Goal: Task Accomplishment & Management: Complete application form

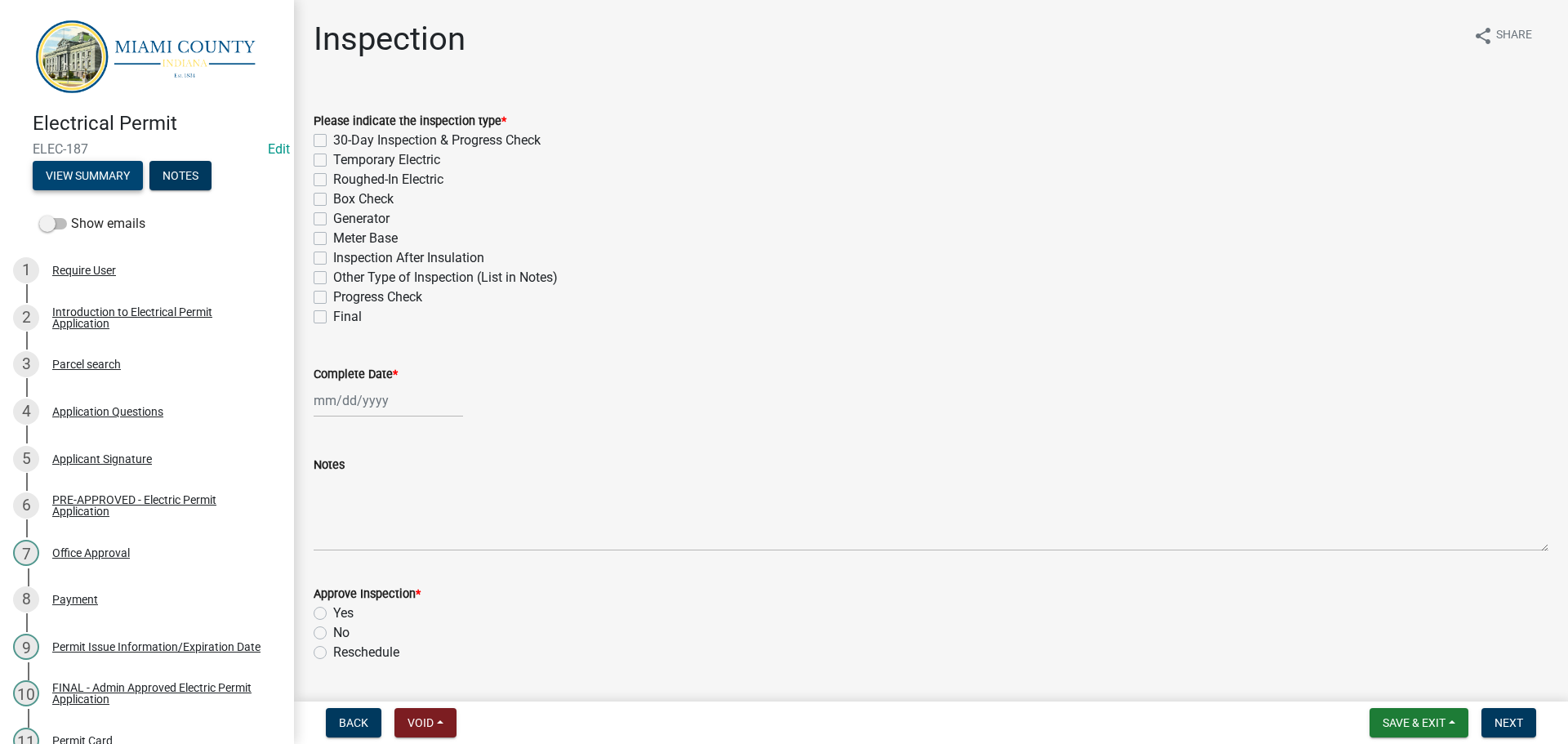
click at [125, 167] on button "View Summary" at bounding box center [87, 175] width 110 height 30
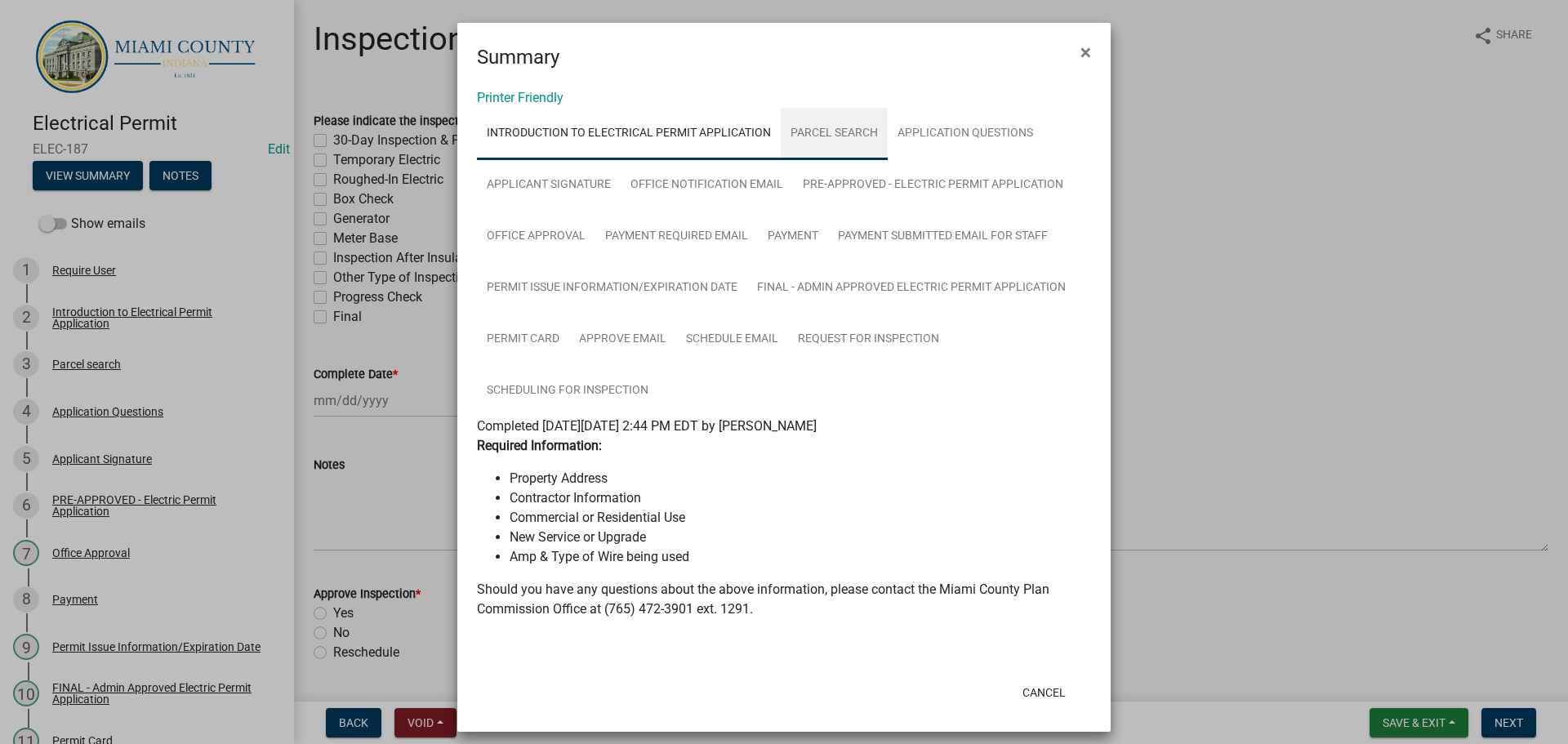
click at [863, 134] on link "Parcel search" at bounding box center [834, 134] width 107 height 53
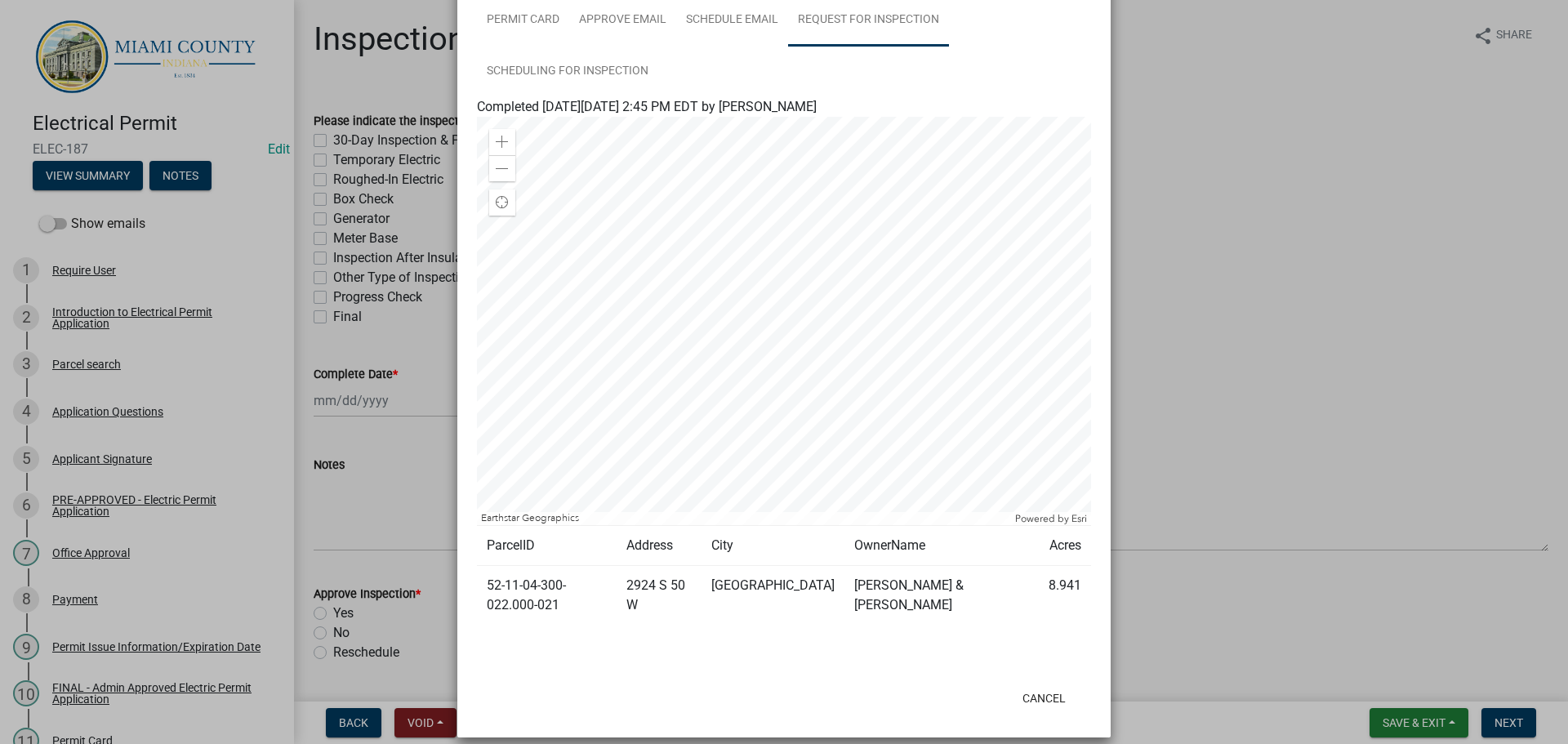
scroll to position [398, 0]
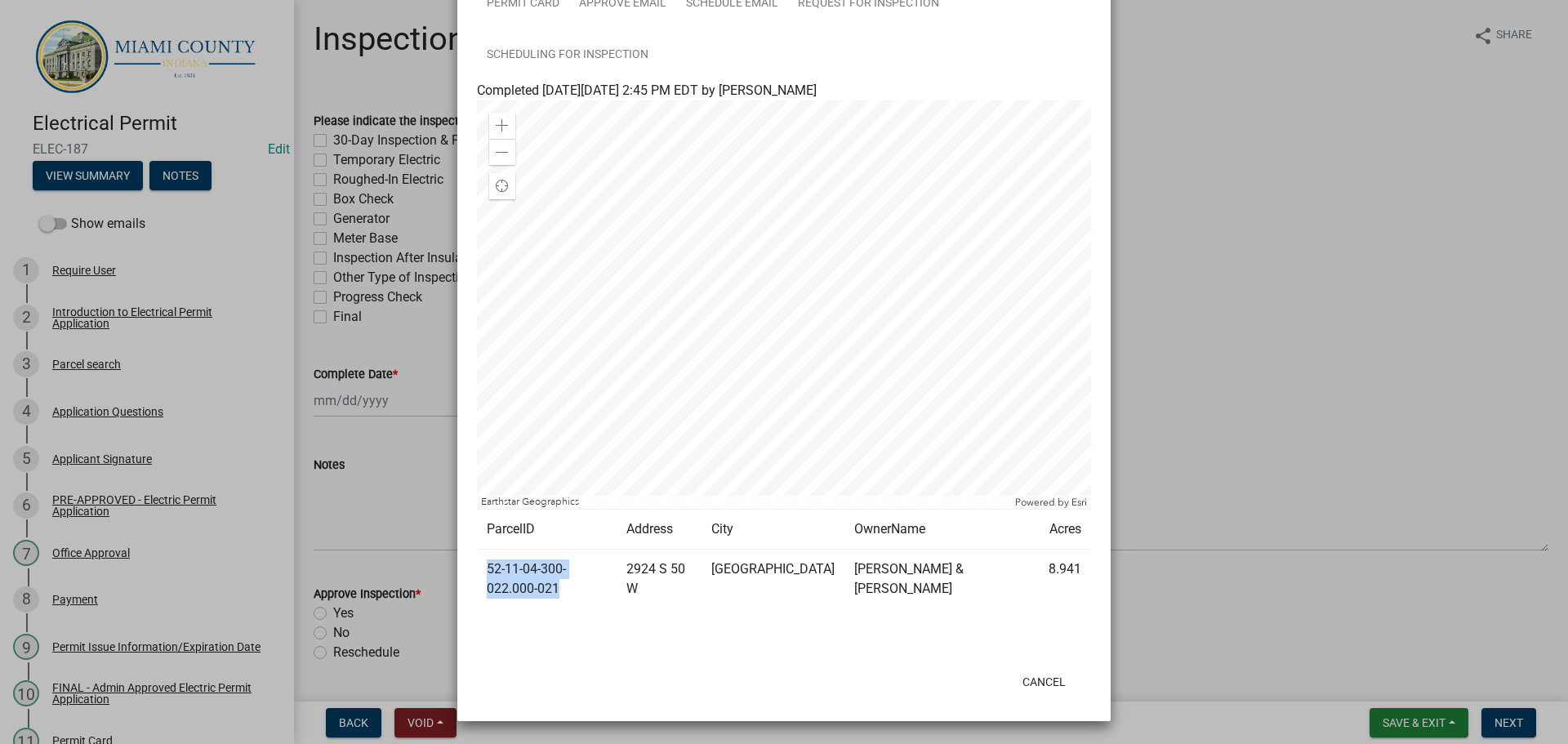
drag, startPoint x: 550, startPoint y: 635, endPoint x: 474, endPoint y: 616, distance: 78.3
click at [476, 609] on td "52-11-04-300-022.000-021" at bounding box center [546, 579] width 139 height 60
copy td "52-11-04-300-022.000-021"
click at [1312, 269] on ngb-modal-window "Summary × Printer Friendly Introduction to Electrical Permit Application Parcel…" at bounding box center [784, 372] width 1568 height 744
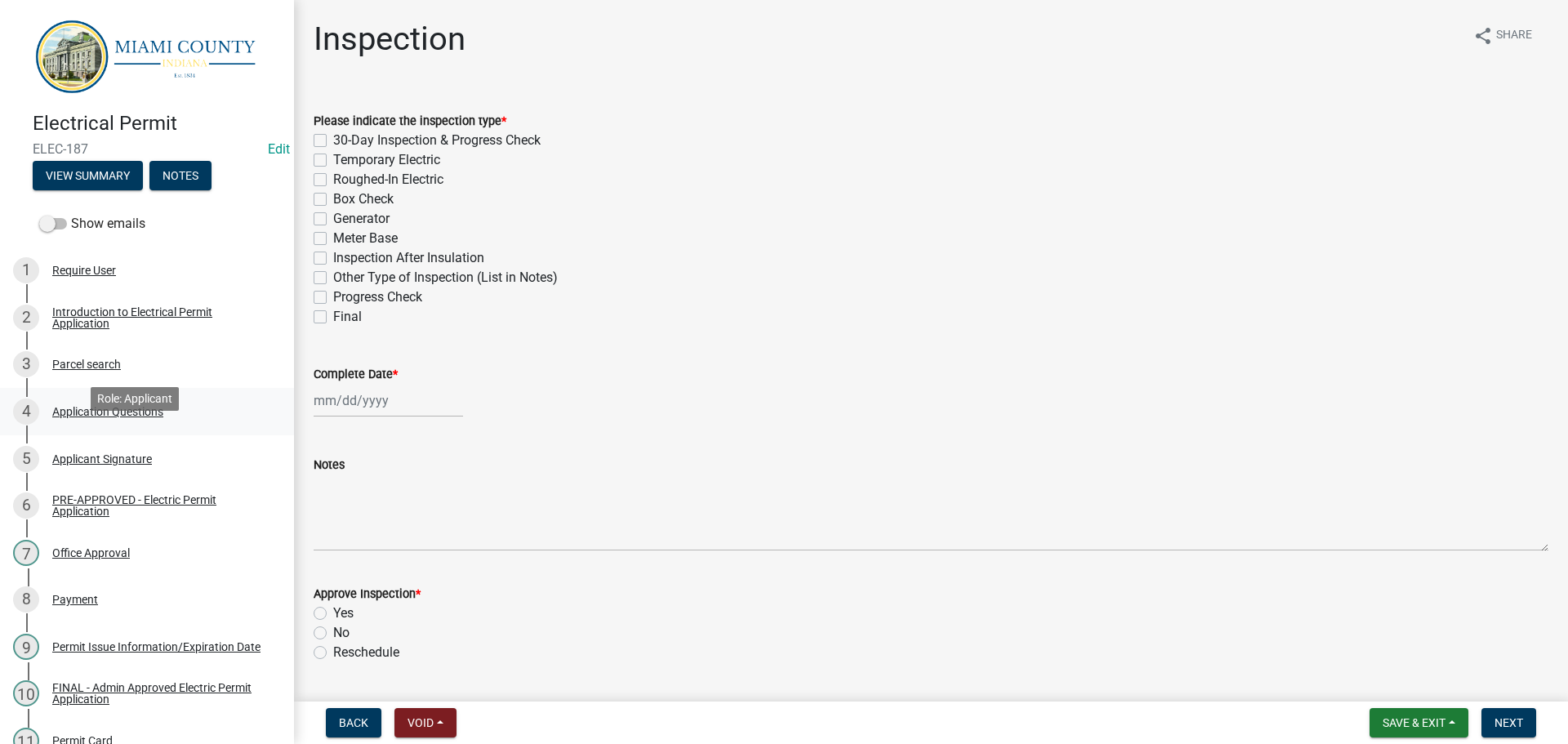
click at [116, 425] on div "4 Application Questions" at bounding box center [140, 412] width 255 height 26
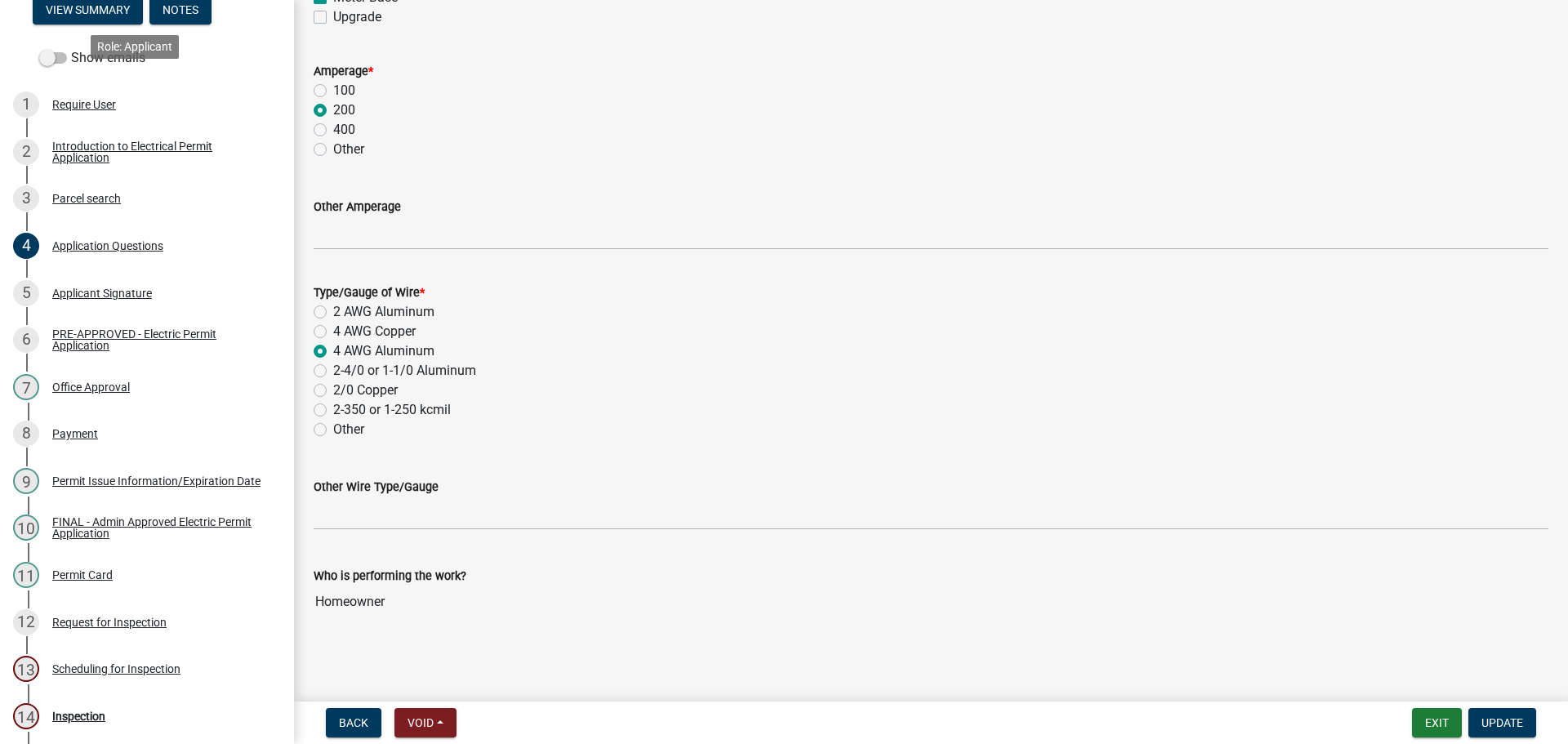
scroll to position [408, 0]
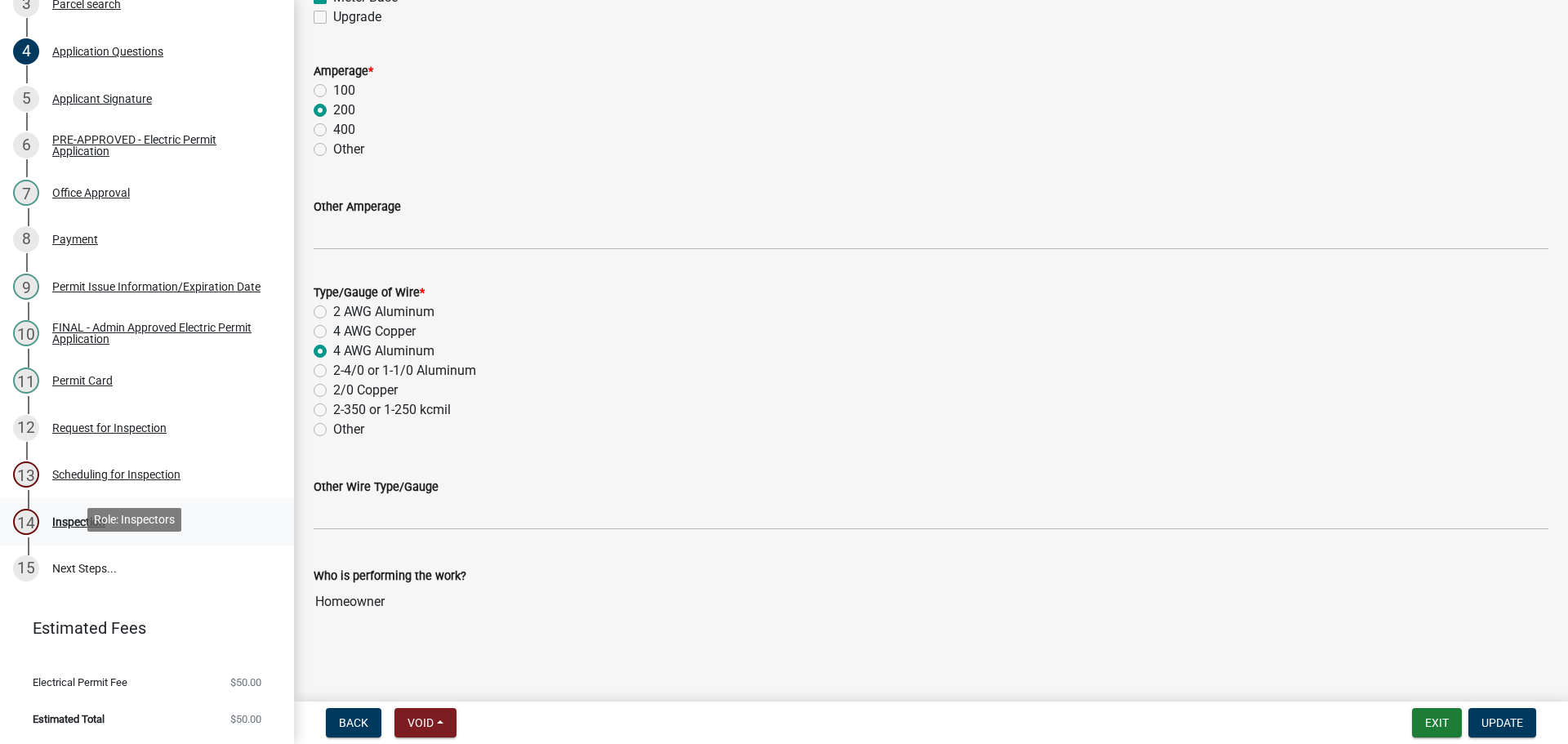
click at [123, 534] on div "14 Inspection" at bounding box center [140, 522] width 255 height 26
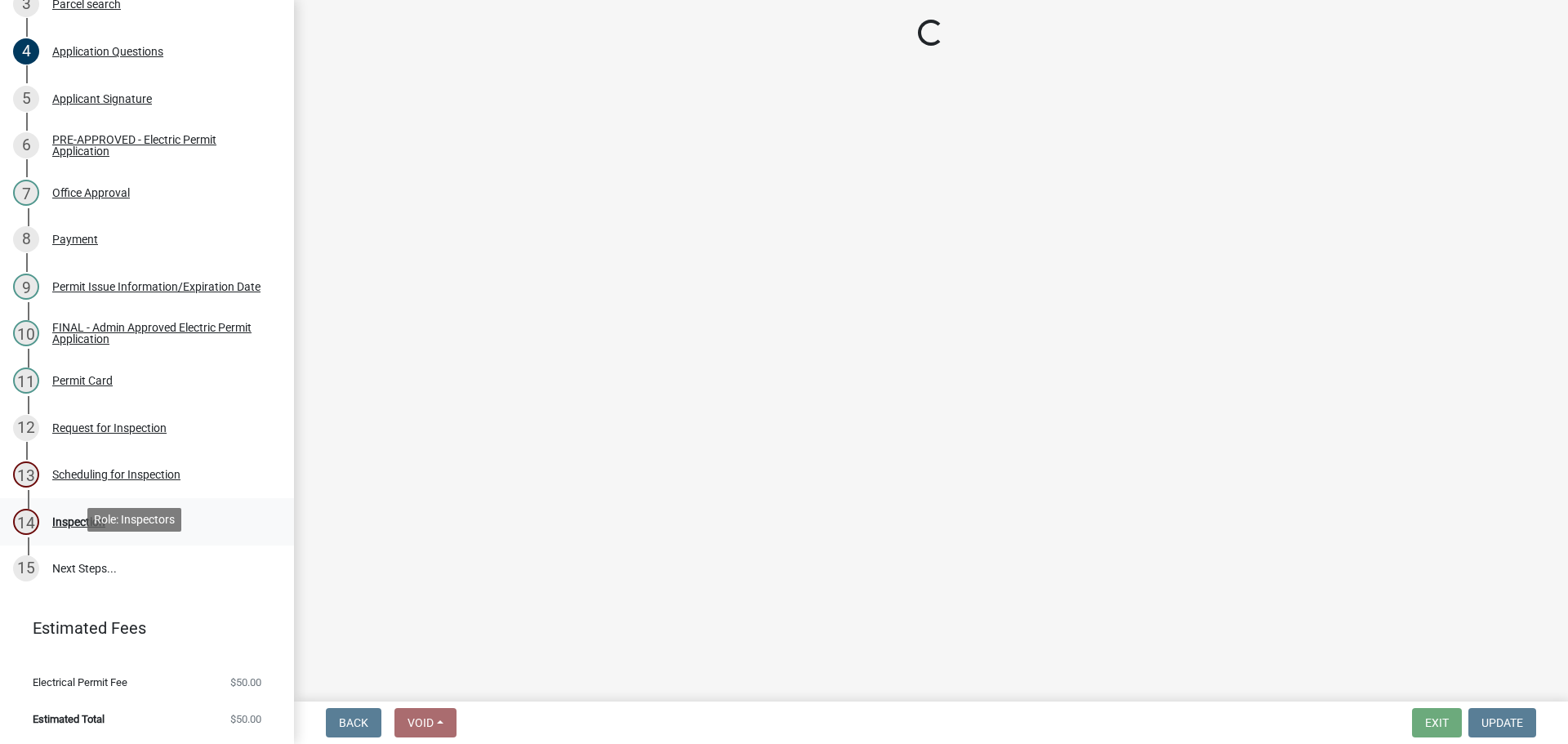
scroll to position [0, 0]
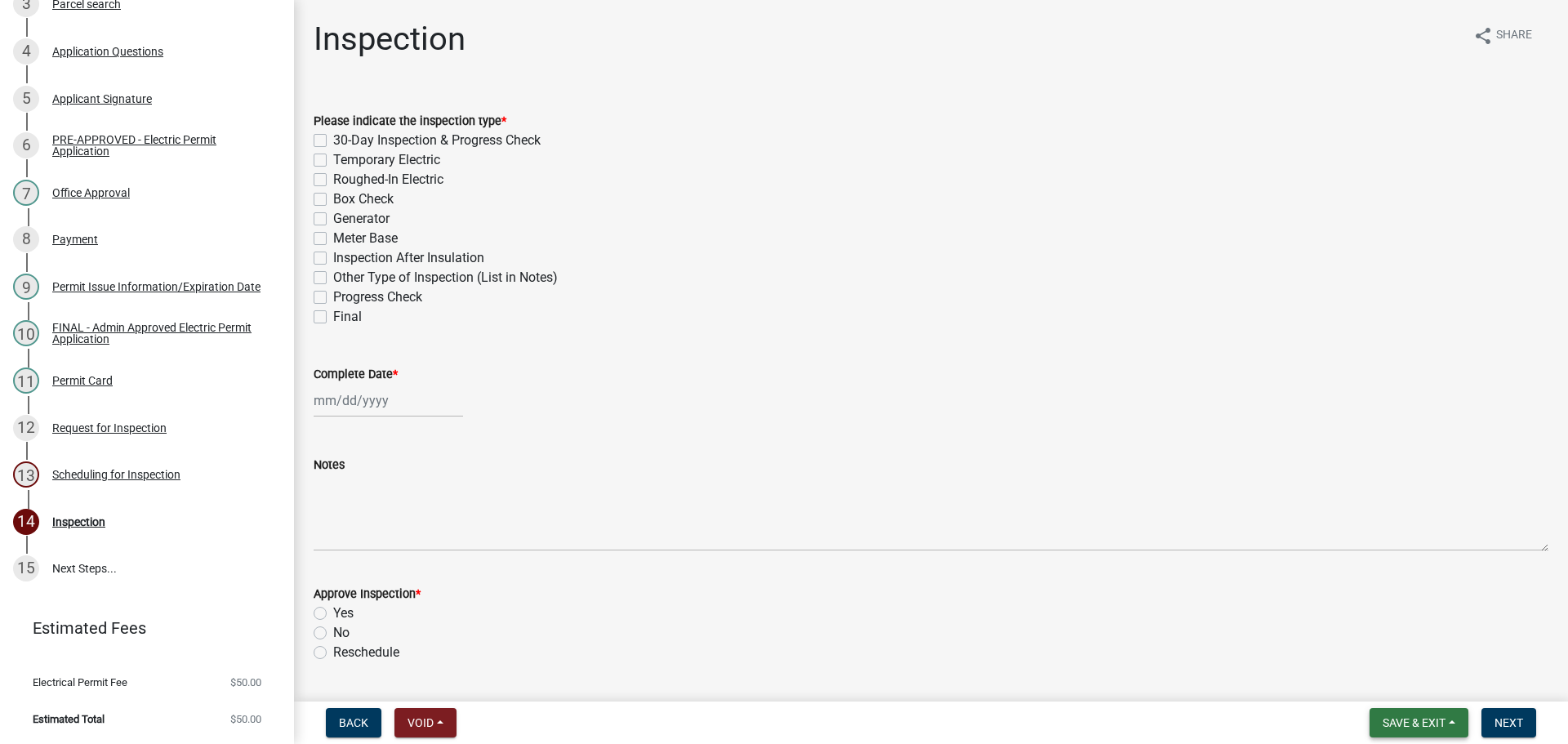
click at [1411, 726] on span "Save & Exit" at bounding box center [1414, 723] width 63 height 13
click at [1353, 695] on div "Save Save & Exit" at bounding box center [1402, 655] width 130 height 91
click at [1393, 708] on button "Save & Exit" at bounding box center [1418, 723] width 99 height 30
click at [1364, 674] on button "Save & Exit" at bounding box center [1402, 676] width 130 height 39
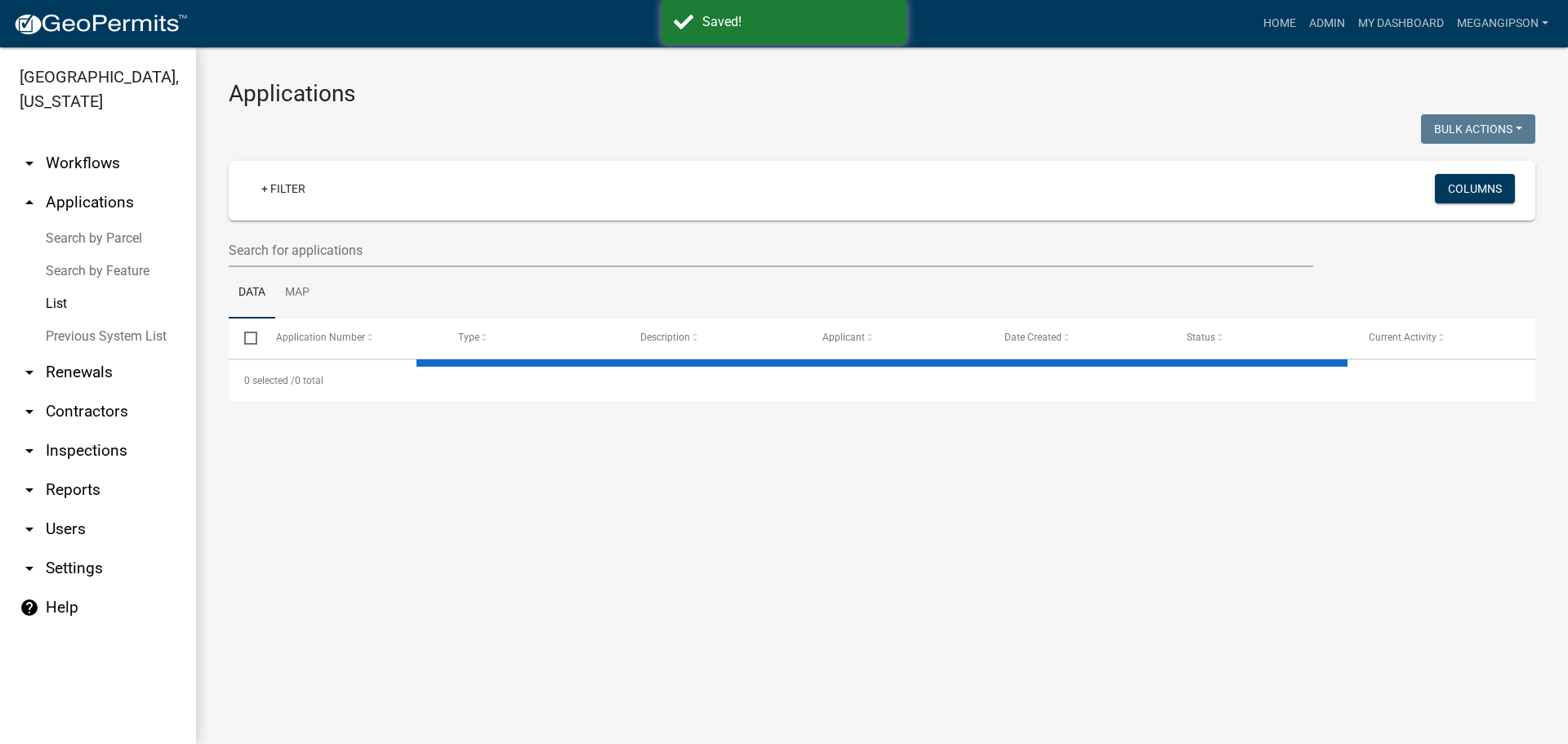
select select "3: 100"
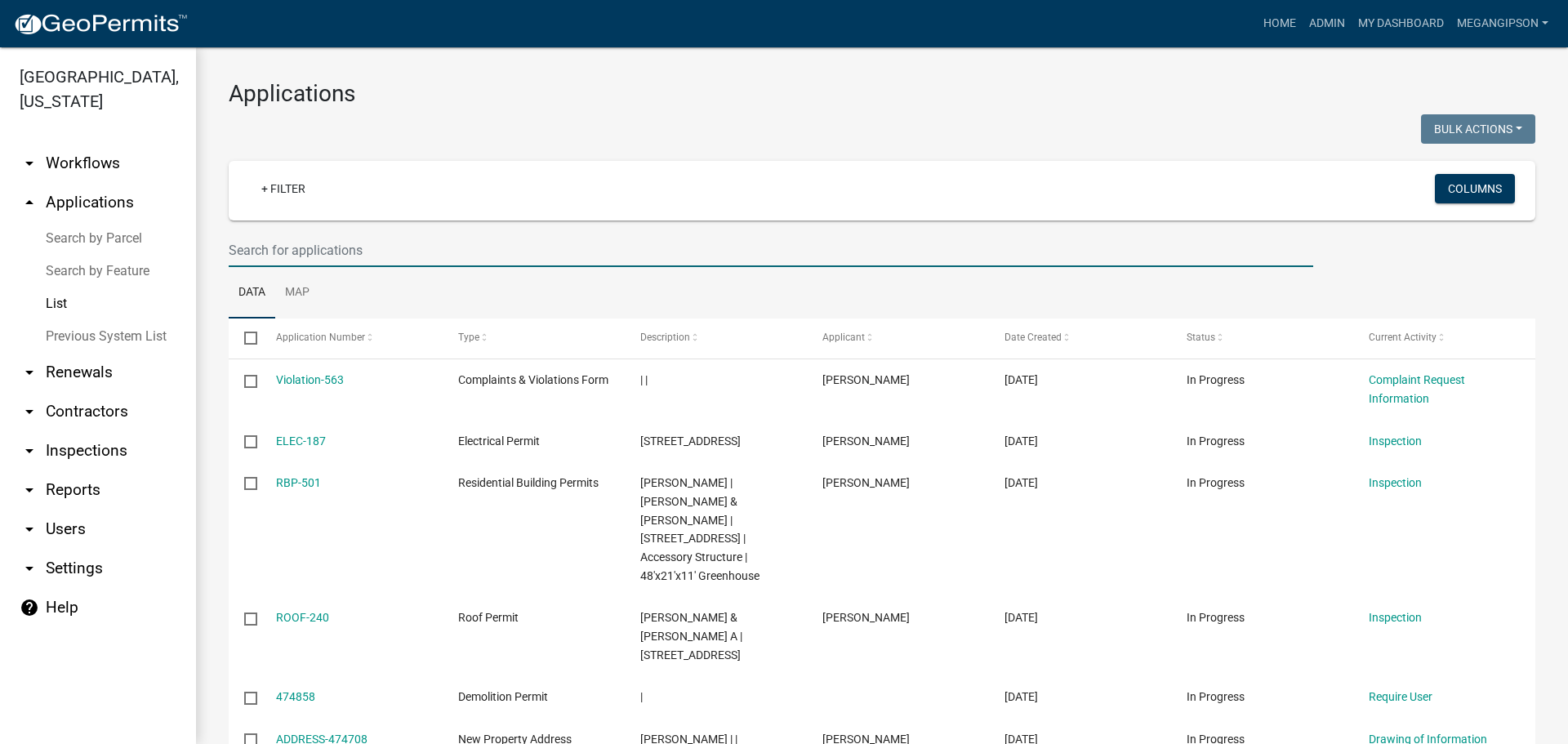
click at [354, 265] on input "text" at bounding box center [771, 250] width 1084 height 33
type input "[PERSON_NAME]"
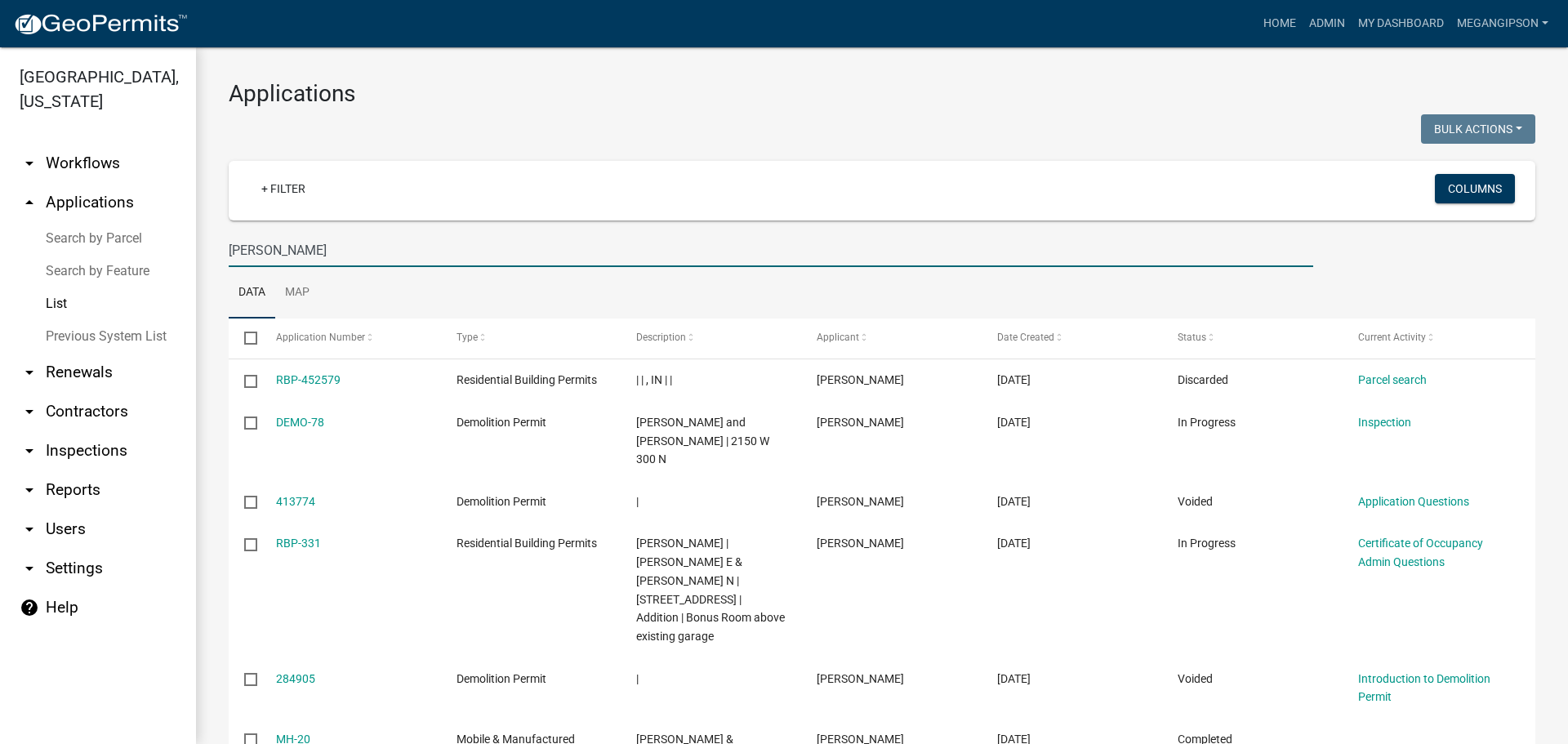
drag, startPoint x: 262, startPoint y: 268, endPoint x: 90, endPoint y: 258, distance: 172.3
click at [133, 262] on div "[GEOGRAPHIC_DATA], [US_STATE] arrow_drop_down Workflows List arrow_drop_up Appl…" at bounding box center [784, 395] width 1568 height 696
click at [283, 267] on input "text" at bounding box center [771, 250] width 1084 height 33
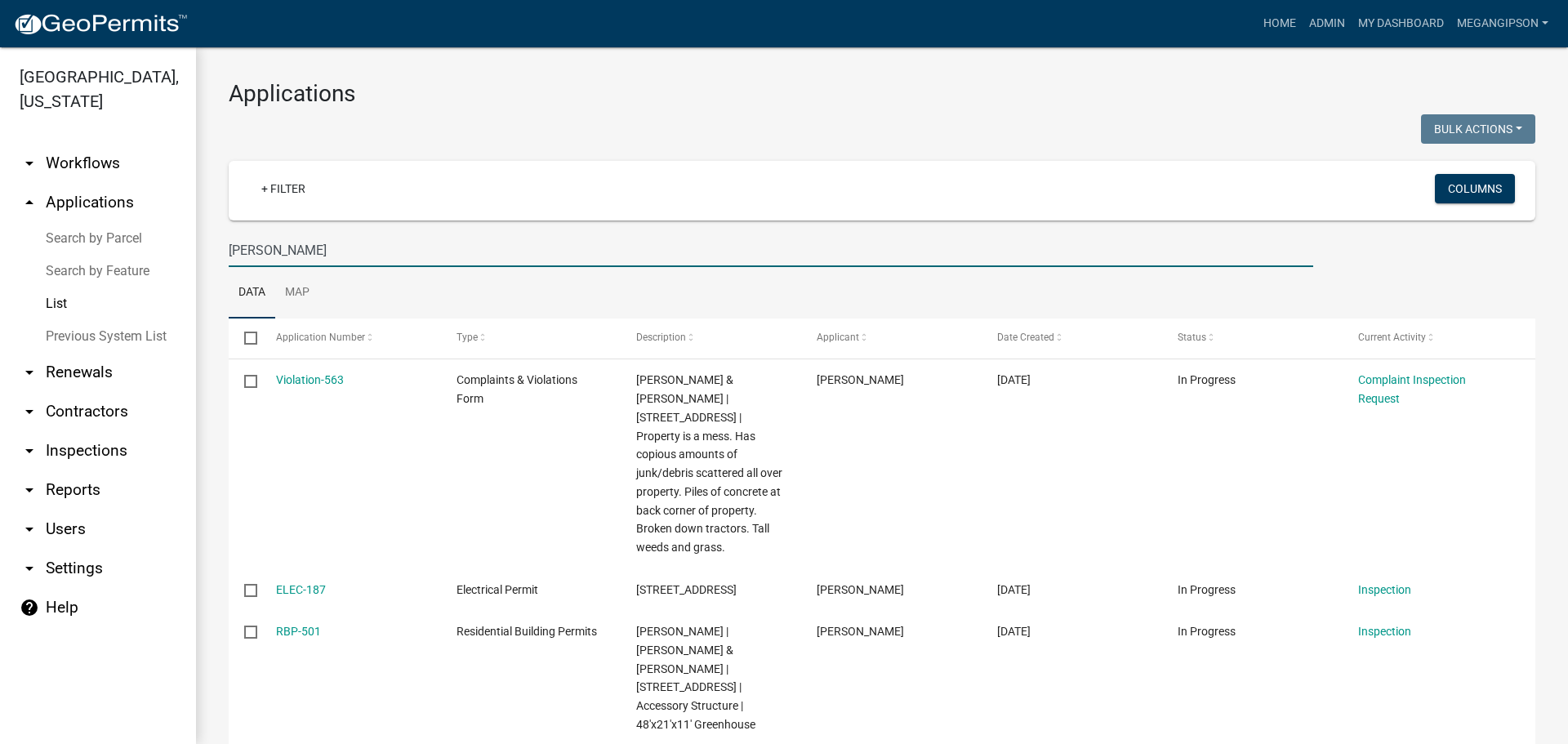
type input "[PERSON_NAME]"
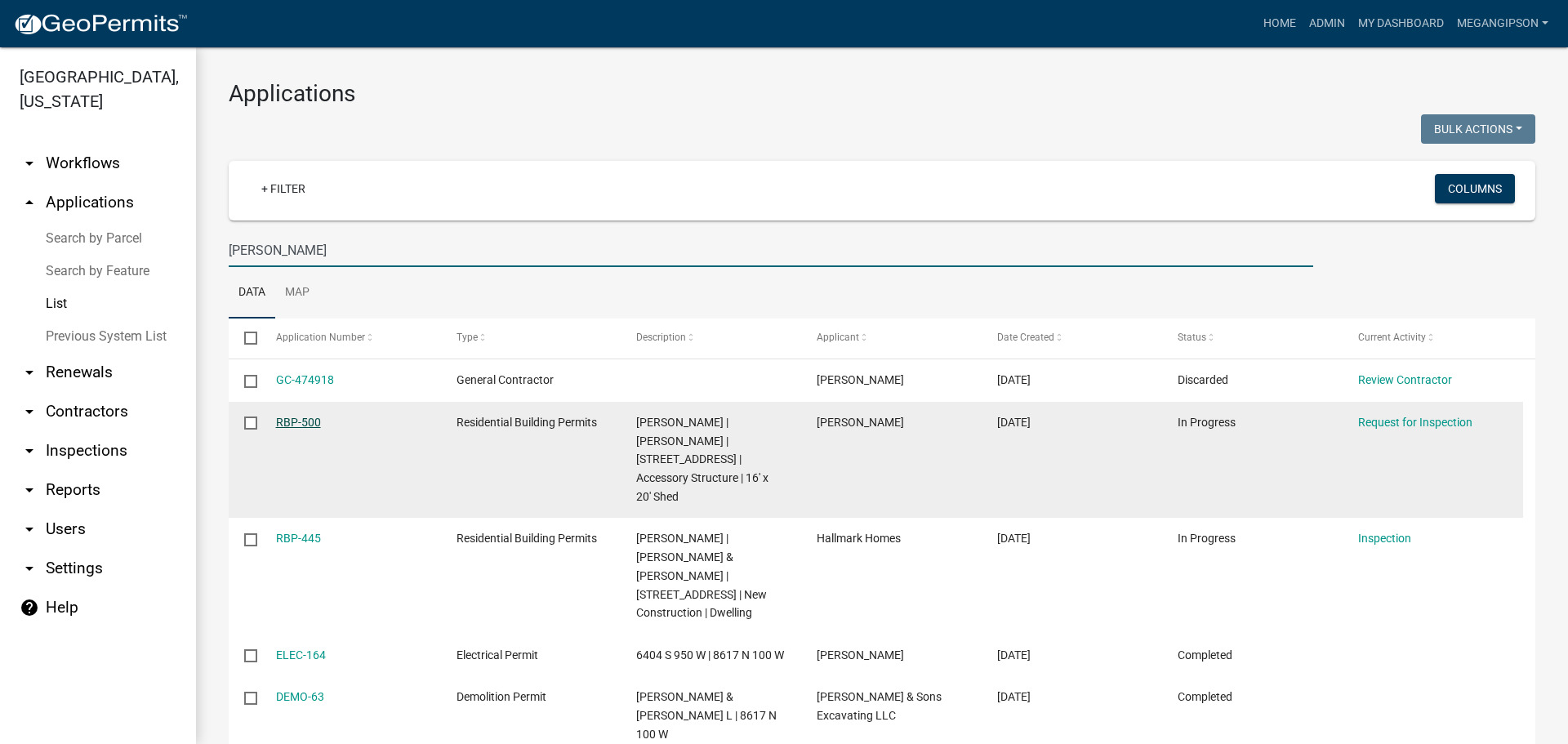
click at [296, 428] on link "RBP-500" at bounding box center [298, 422] width 45 height 13
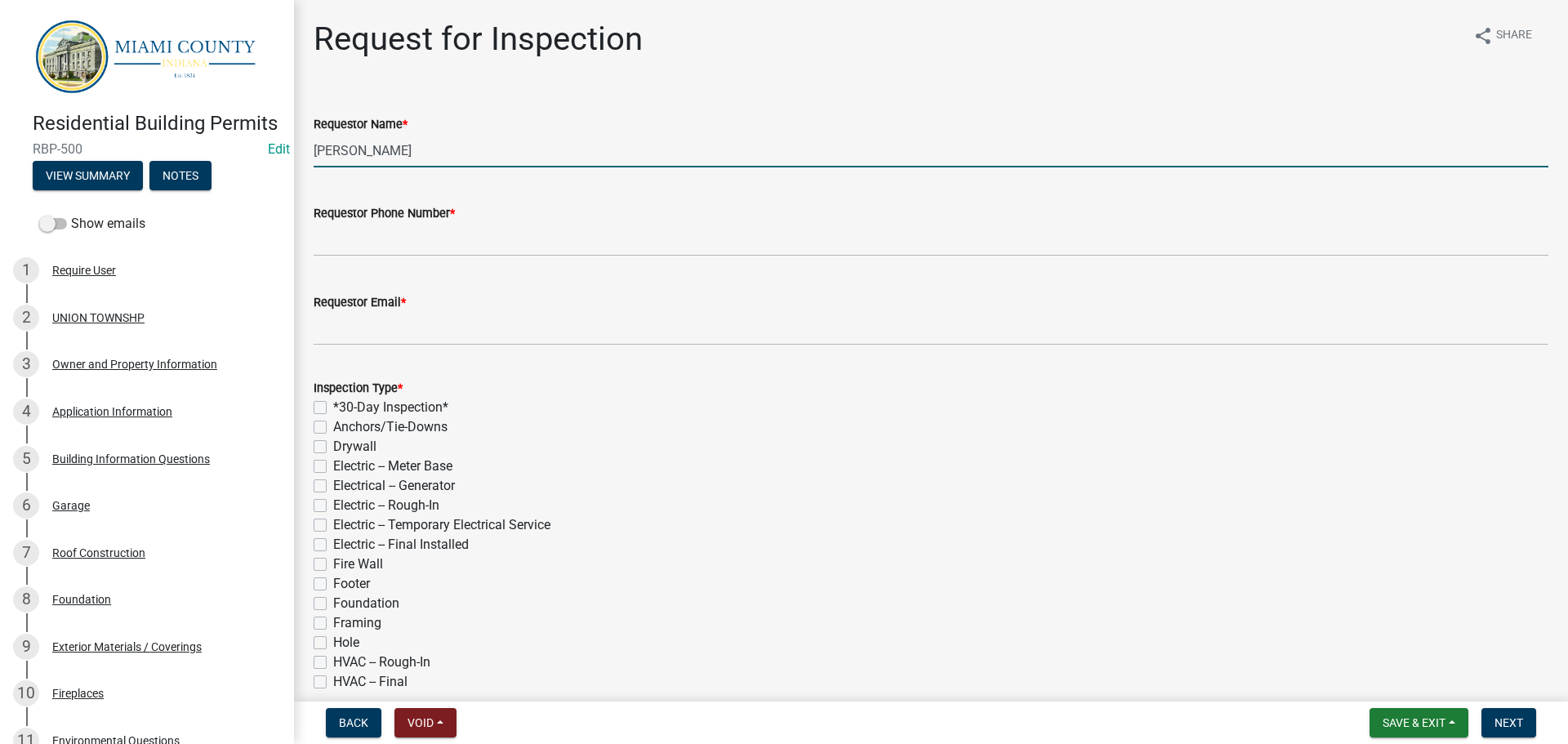
click at [450, 167] on input "[PERSON_NAME]" at bounding box center [931, 150] width 1235 height 33
type input "[PERSON_NAME] & [PERSON_NAME]"
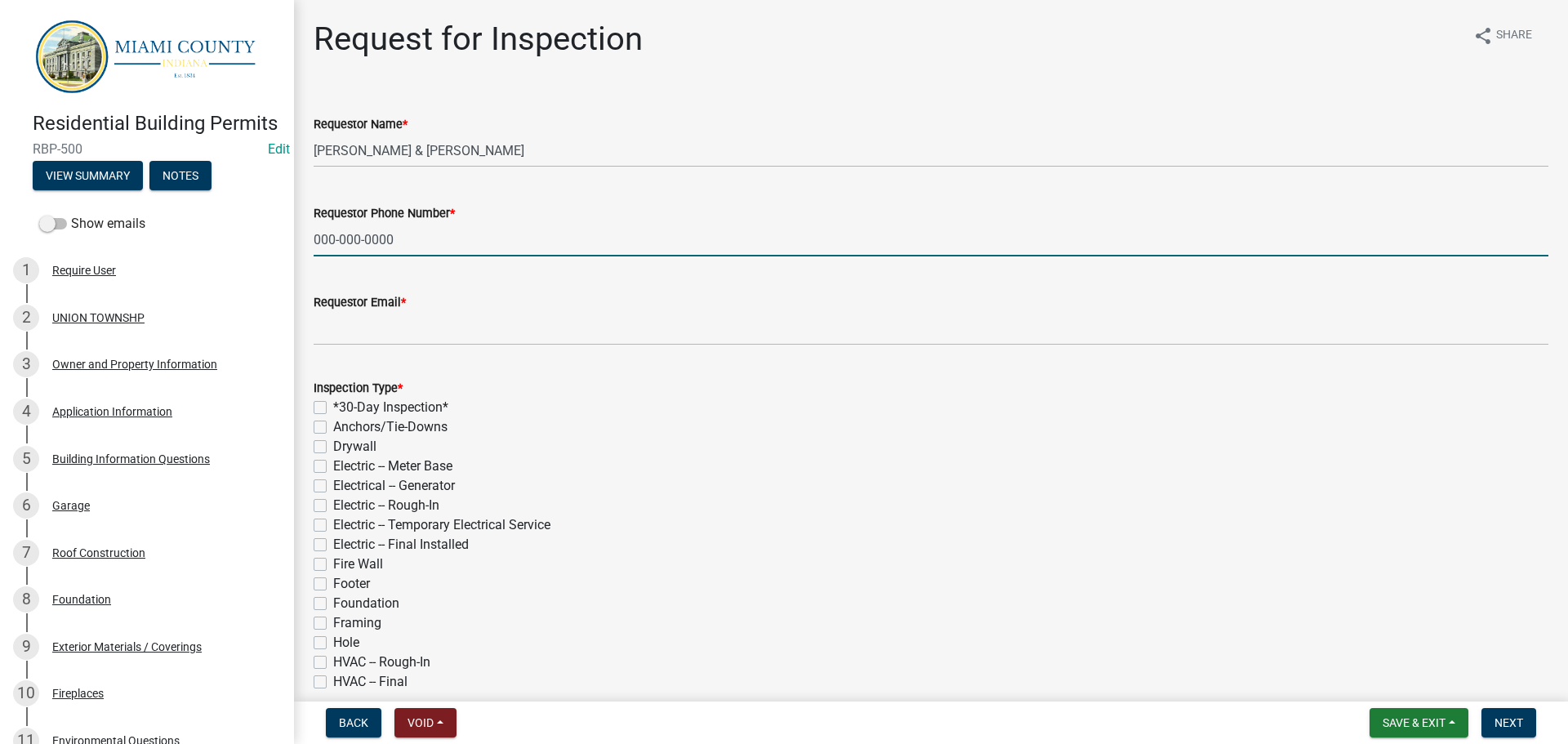
type input "000-000-0000"
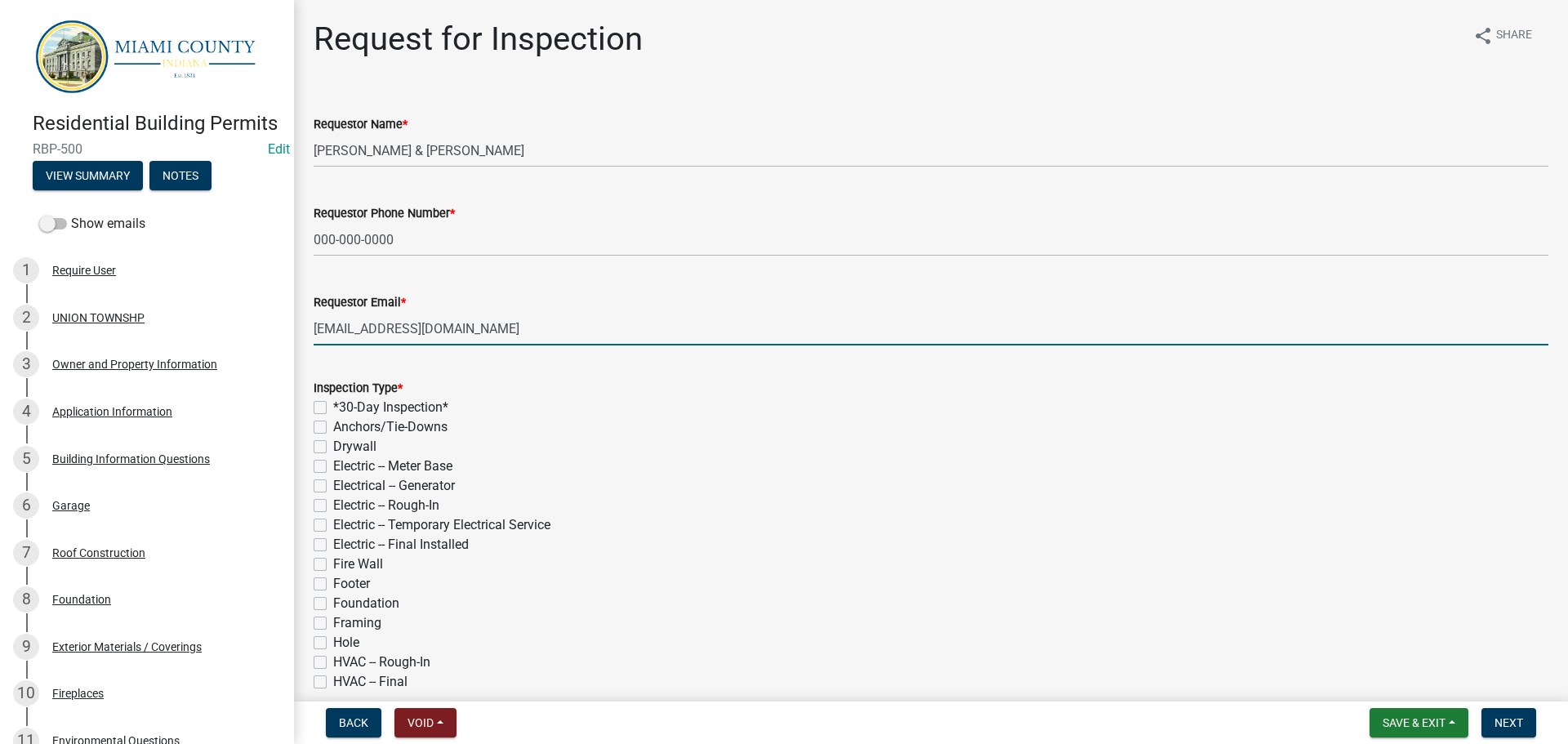
scroll to position [245, 0]
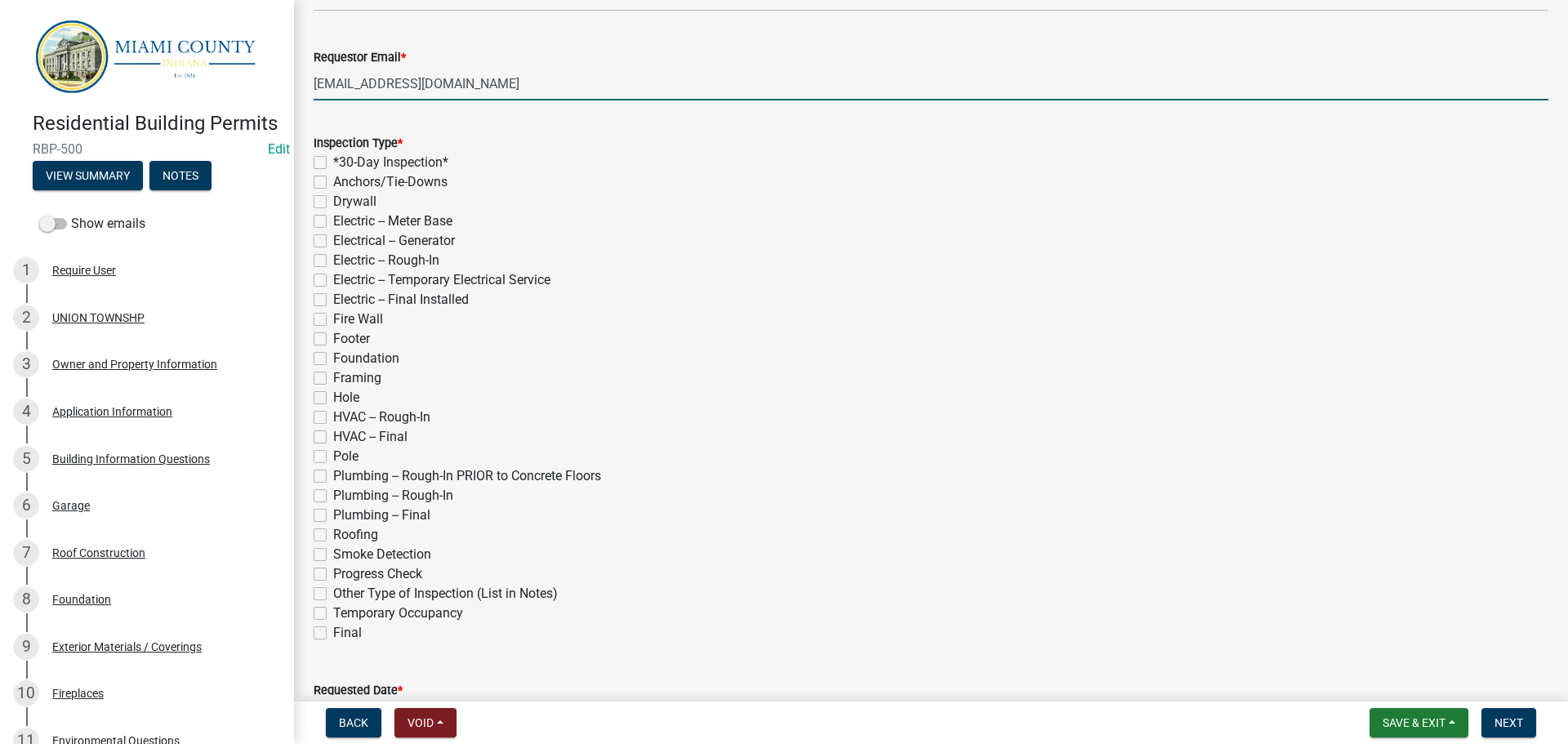
type input "[EMAIL_ADDRESS][DOMAIN_NAME]"
click at [333, 173] on label "*30-Day Inspection*" at bounding box center [391, 162] width 115 height 19
click at [333, 163] on input "*30-Day Inspection*" at bounding box center [338, 157] width 10 height 10
checkbox input "true"
checkbox input "false"
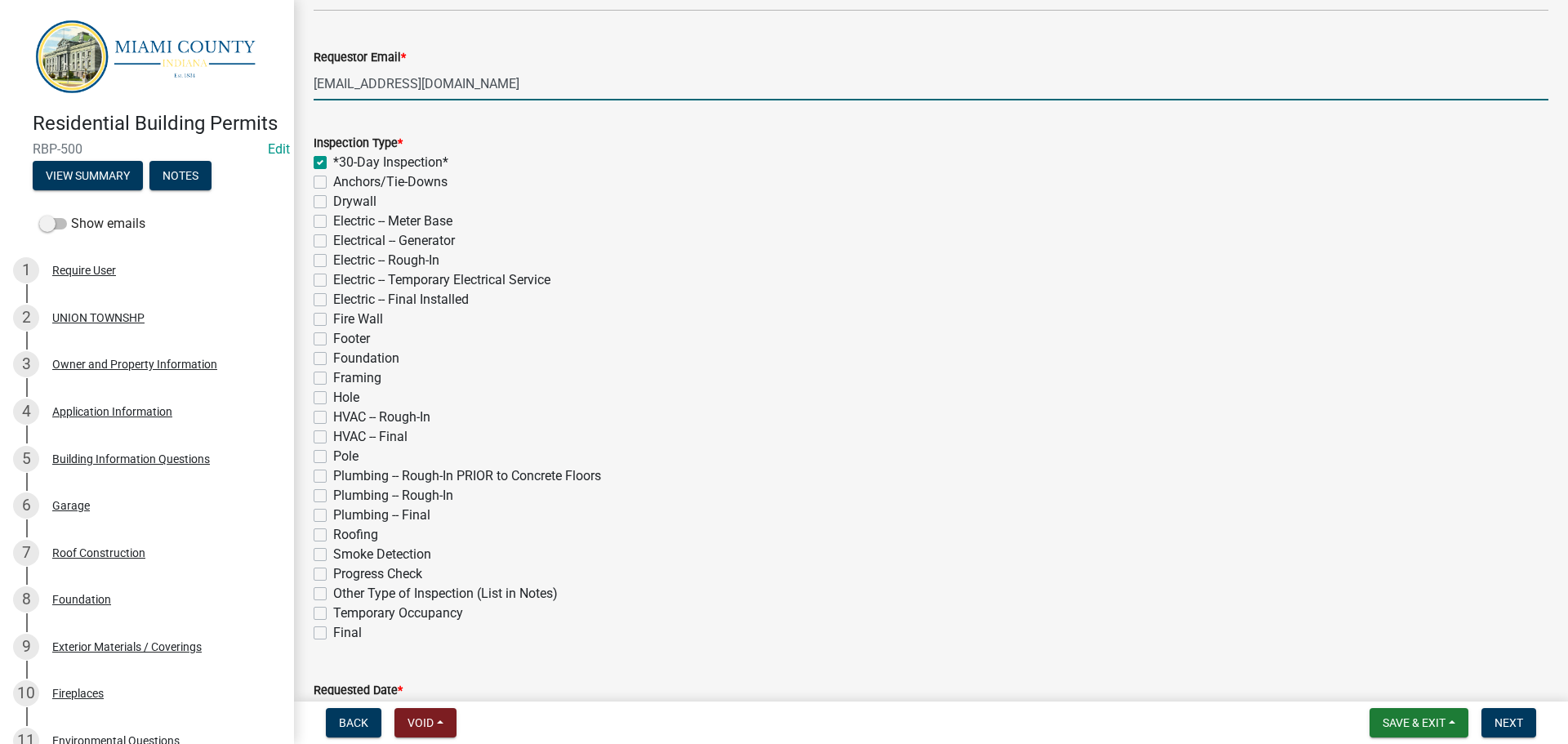
checkbox input "false"
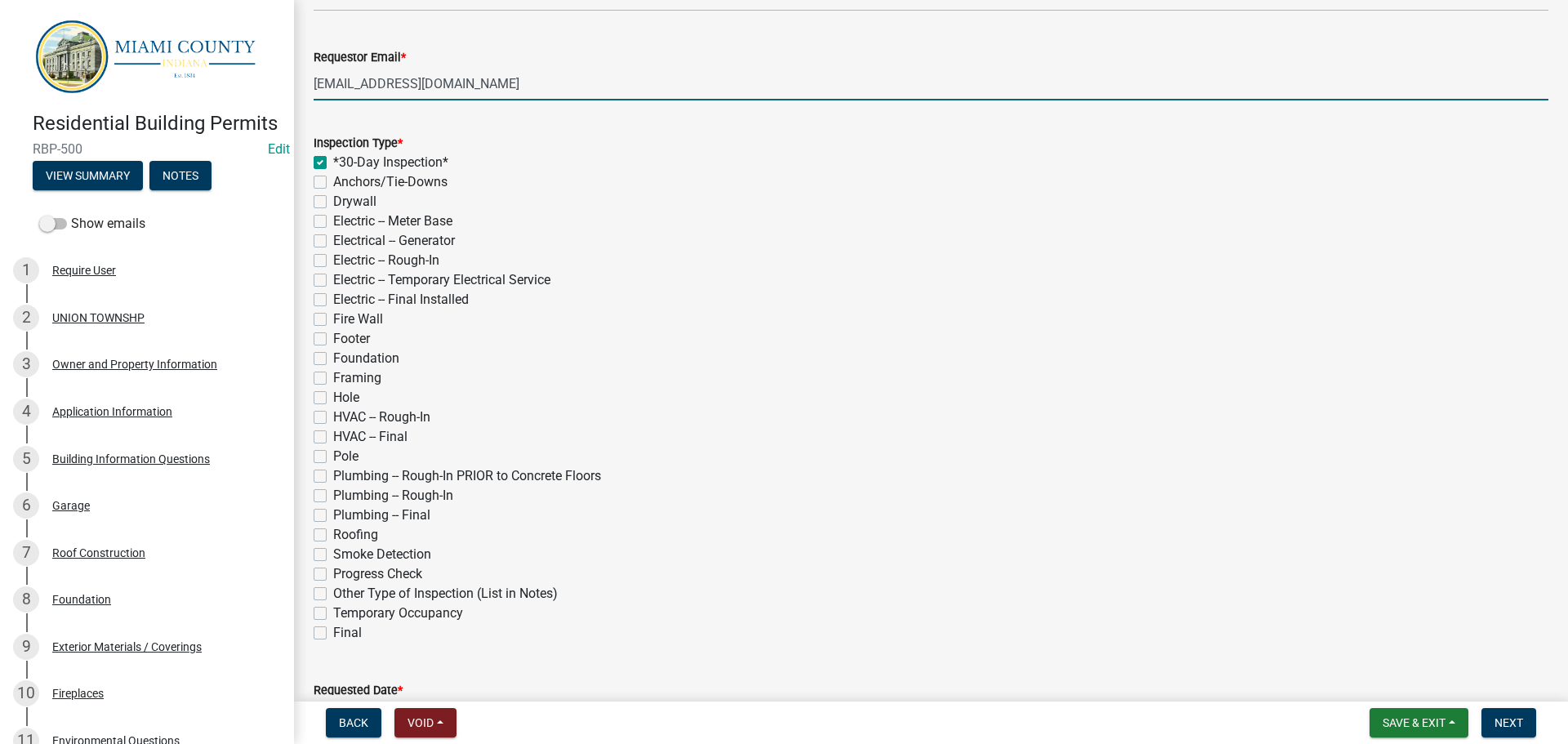
checkbox input "false"
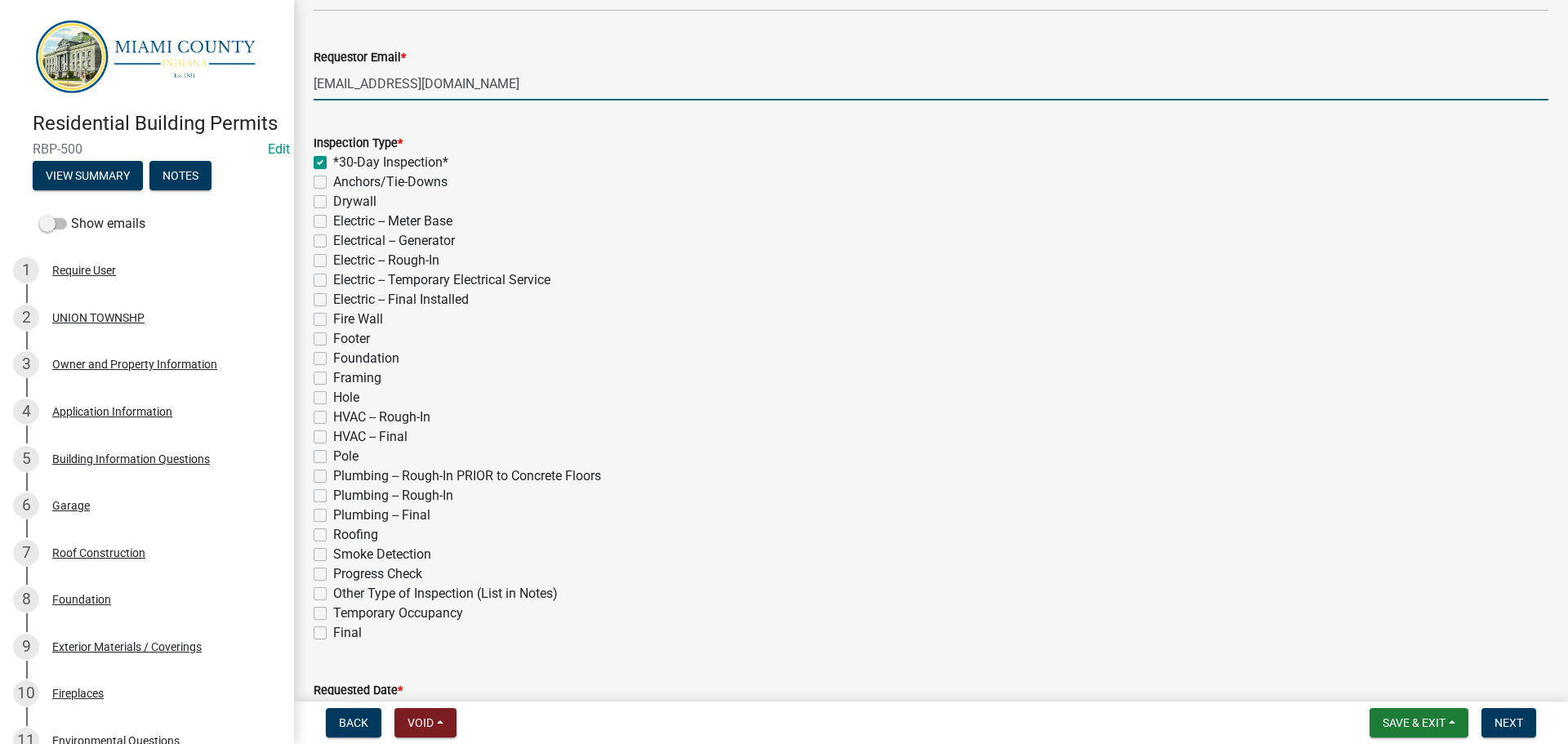
checkbox input "false"
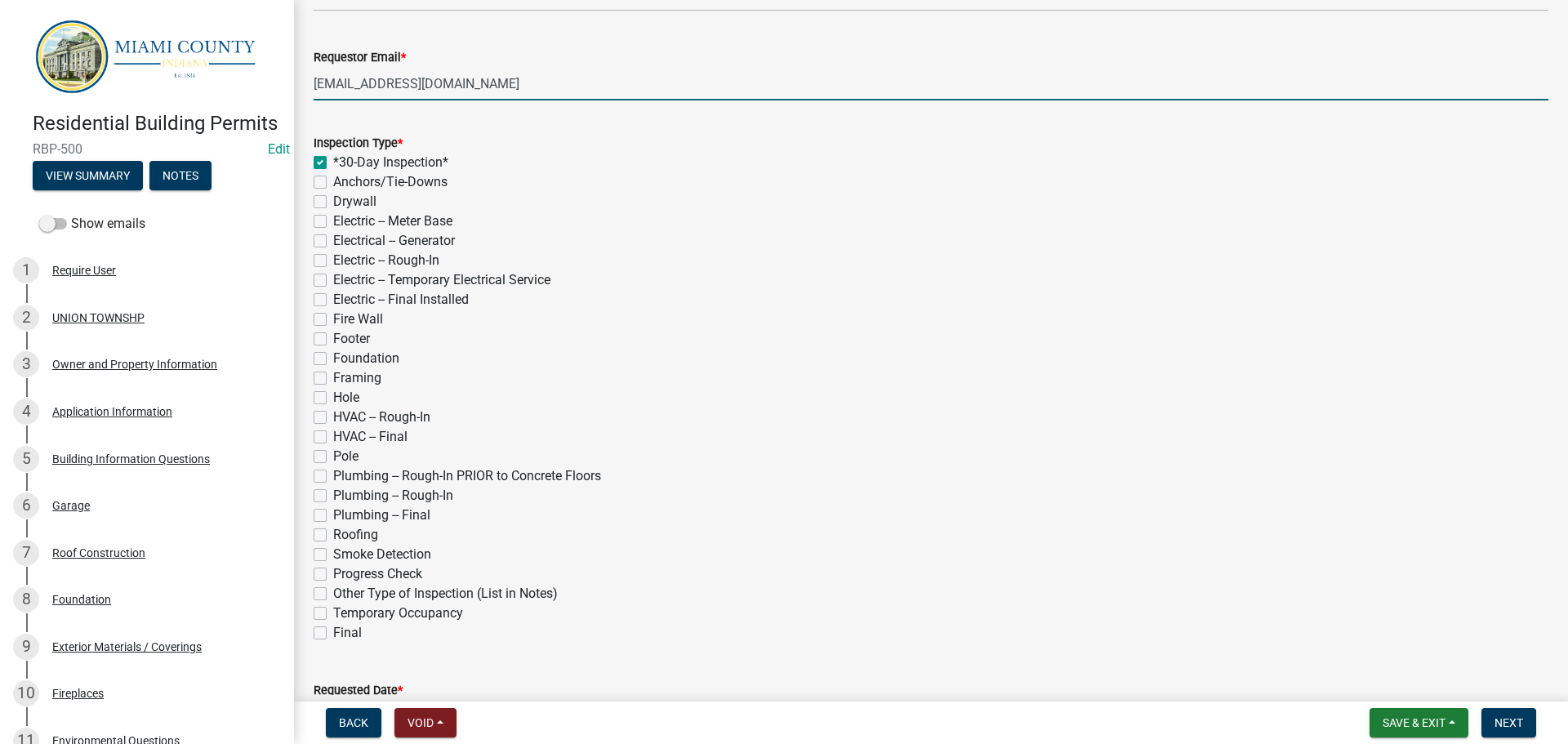
checkbox input "false"
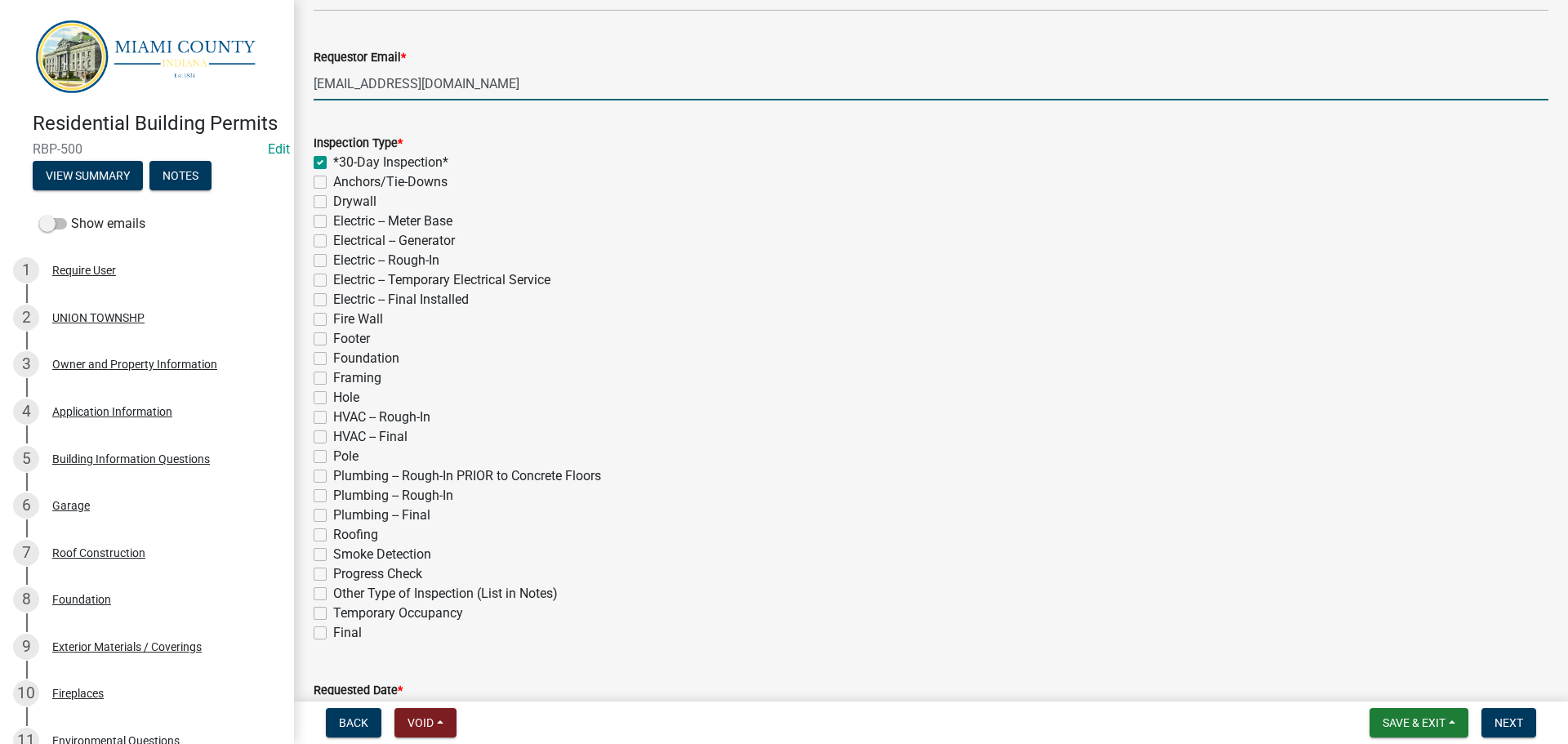
checkbox input "false"
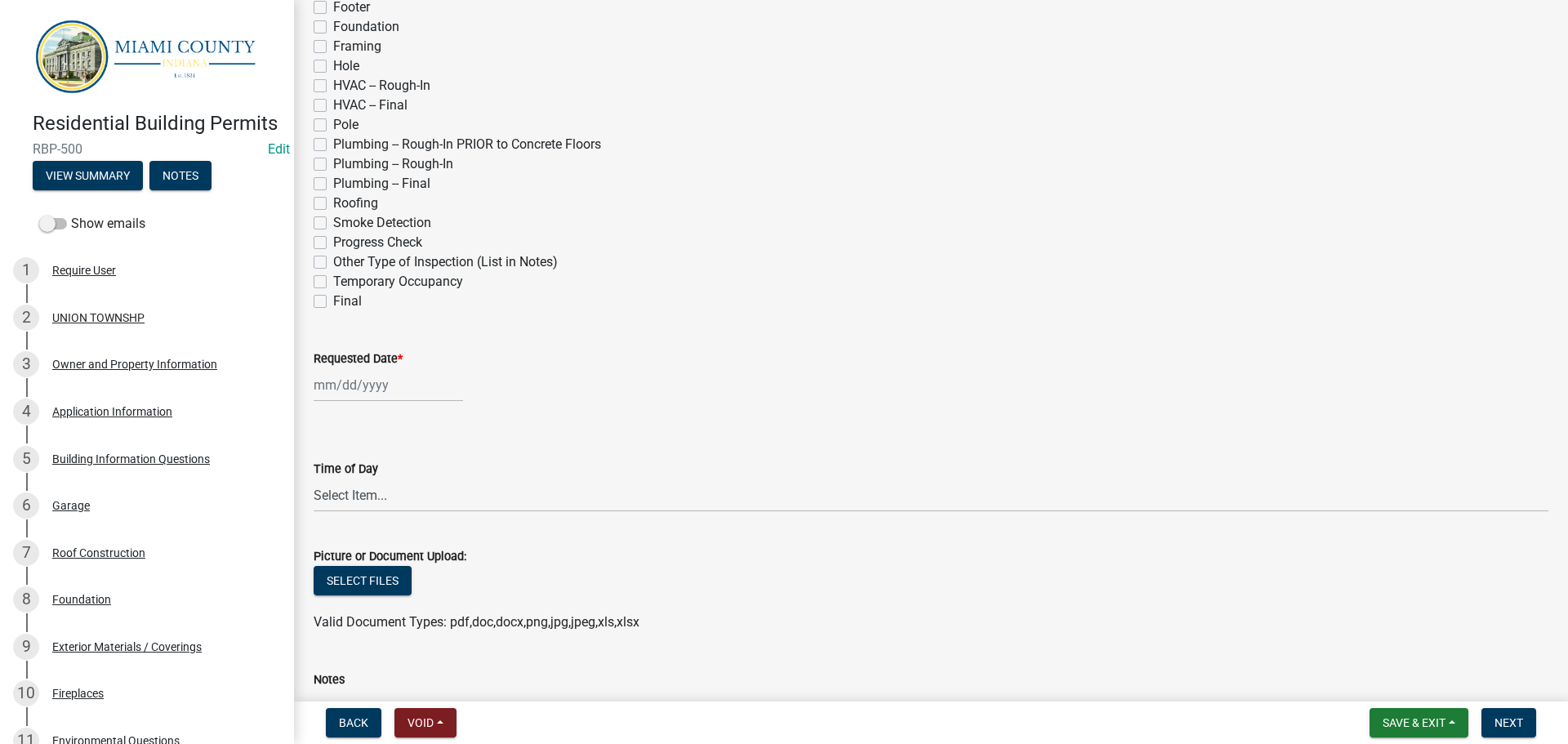
scroll to position [735, 0]
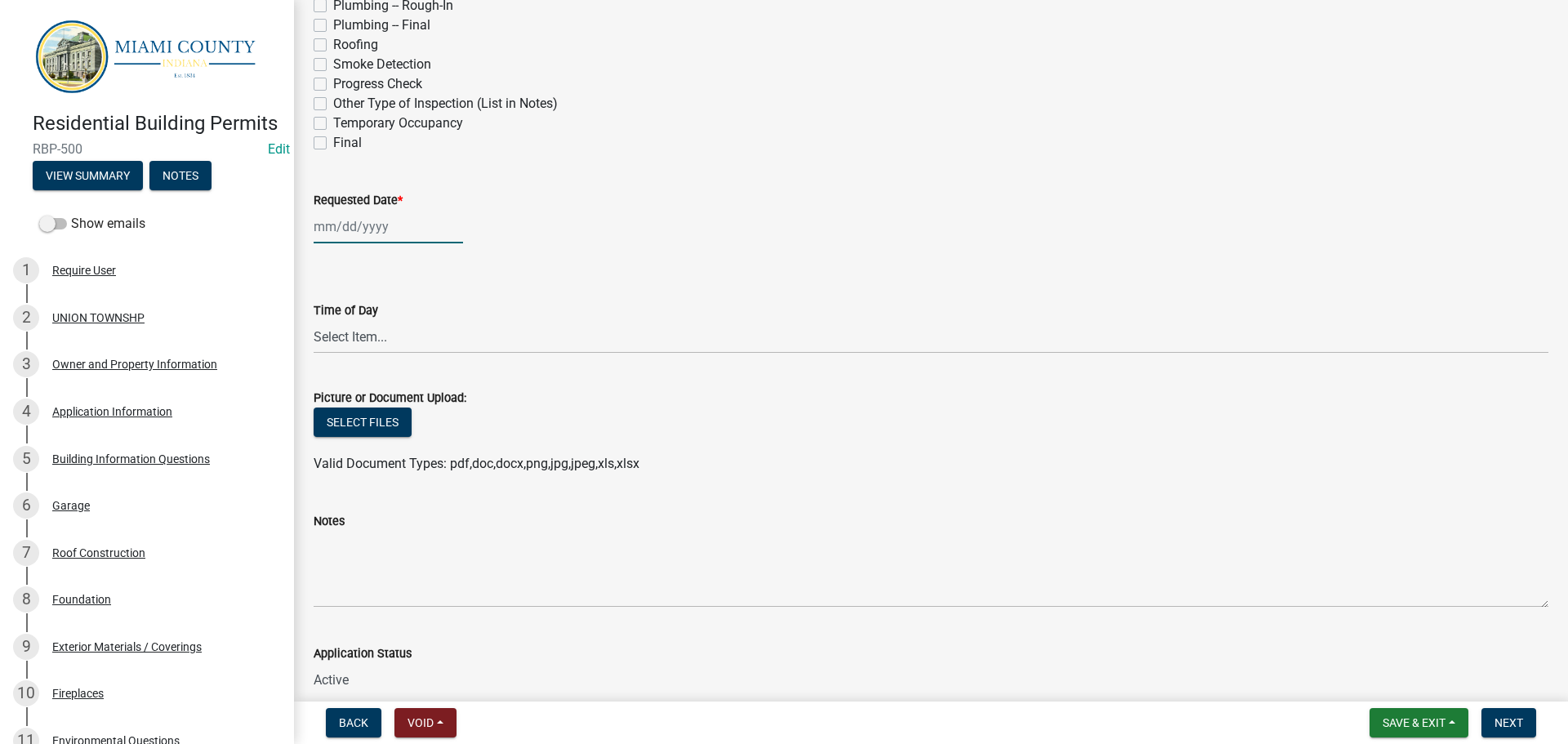
click at [381, 244] on div at bounding box center [389, 226] width 150 height 33
select select "9"
select select "2025"
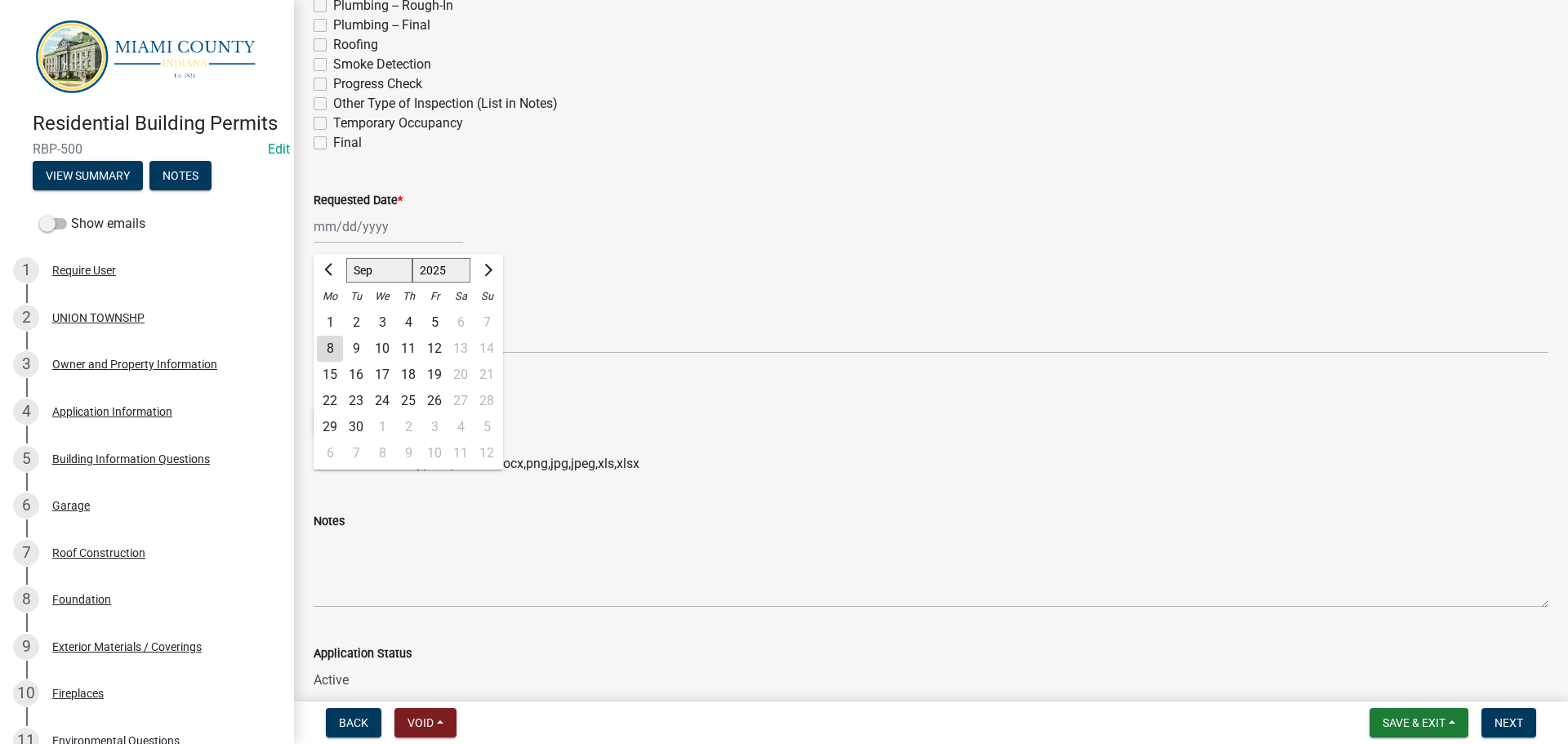
click at [395, 466] on div "8" at bounding box center [382, 453] width 26 height 26
type input "[DATE]"
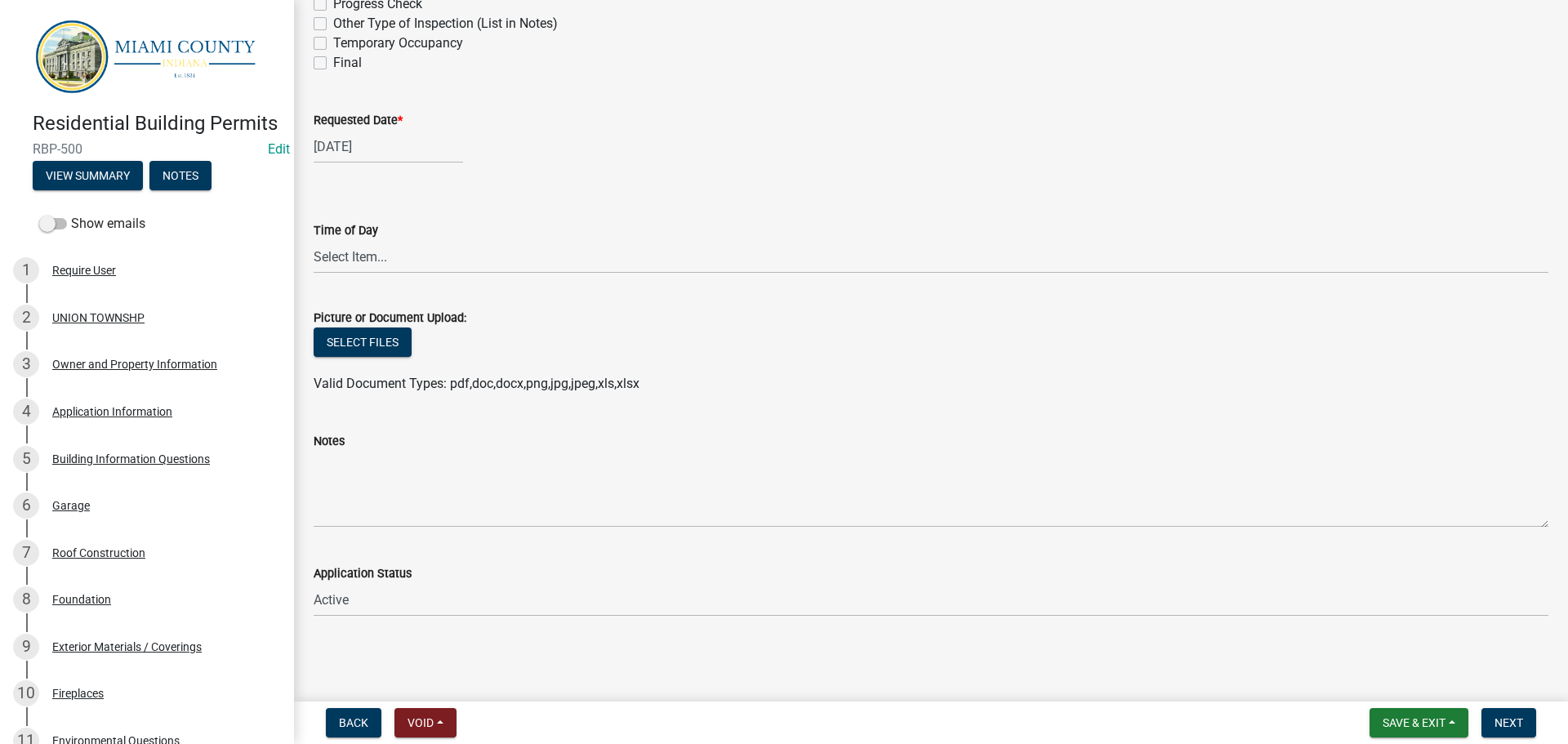
scroll to position [996, 0]
click at [1514, 716] on span "Next" at bounding box center [1508, 723] width 29 height 13
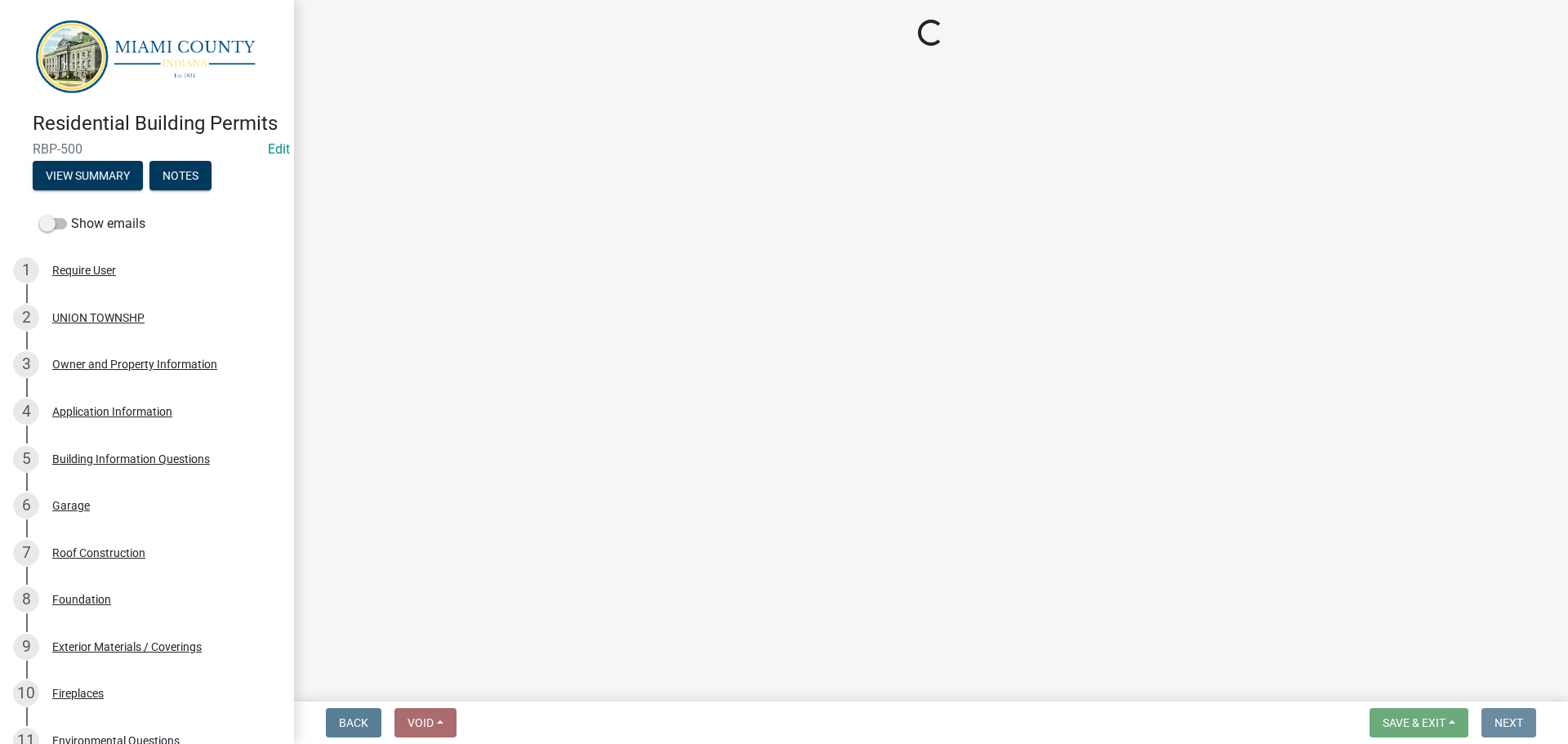
scroll to position [0, 0]
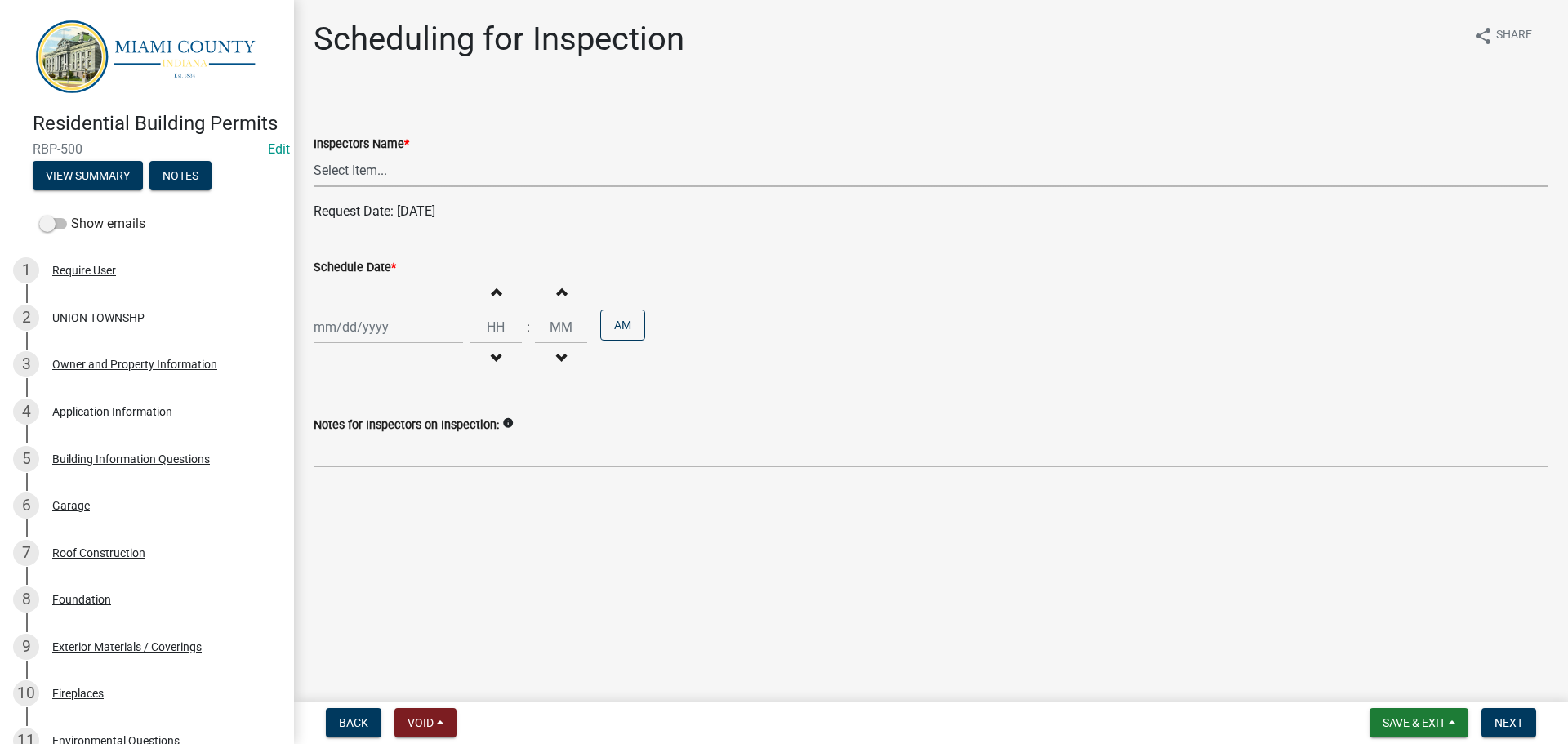
click at [434, 186] on select "Select Item... bmthomas ([PERSON_NAME]) croser ([PERSON_NAME]) [PERSON_NAME] ([…" at bounding box center [931, 170] width 1235 height 33
select select "25b75ae6-03c7-4280-9b34-fcf63005d5e5"
click at [316, 173] on select "Select Item... bmthomas ([PERSON_NAME]) croser ([PERSON_NAME]) [PERSON_NAME] ([…" at bounding box center [931, 170] width 1235 height 33
click at [353, 343] on div at bounding box center [389, 327] width 150 height 33
select select "9"
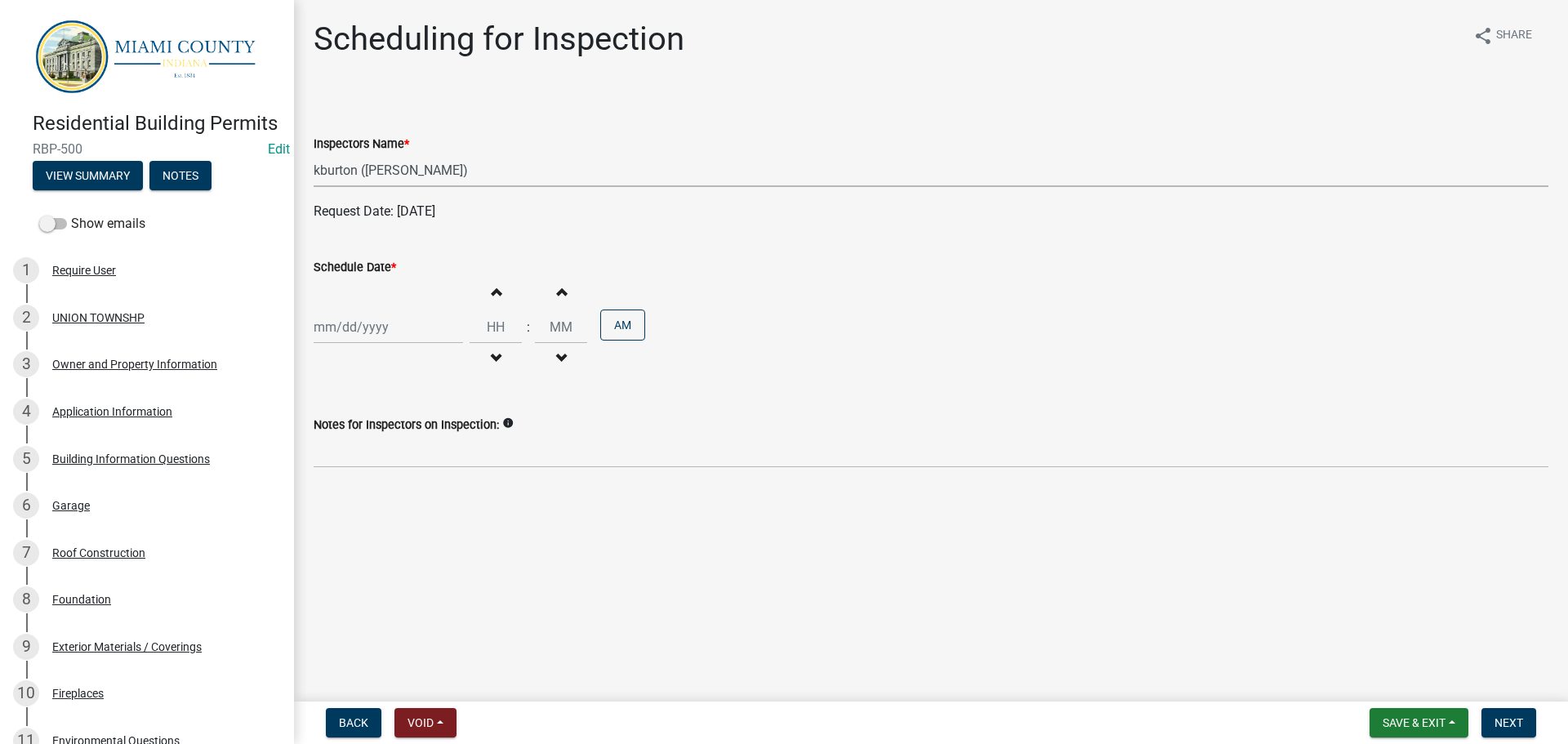
select select "2025"
click at [395, 571] on div "8" at bounding box center [382, 558] width 26 height 26
type input "[DATE]"
click at [1521, 722] on button "Next" at bounding box center [1508, 723] width 54 height 30
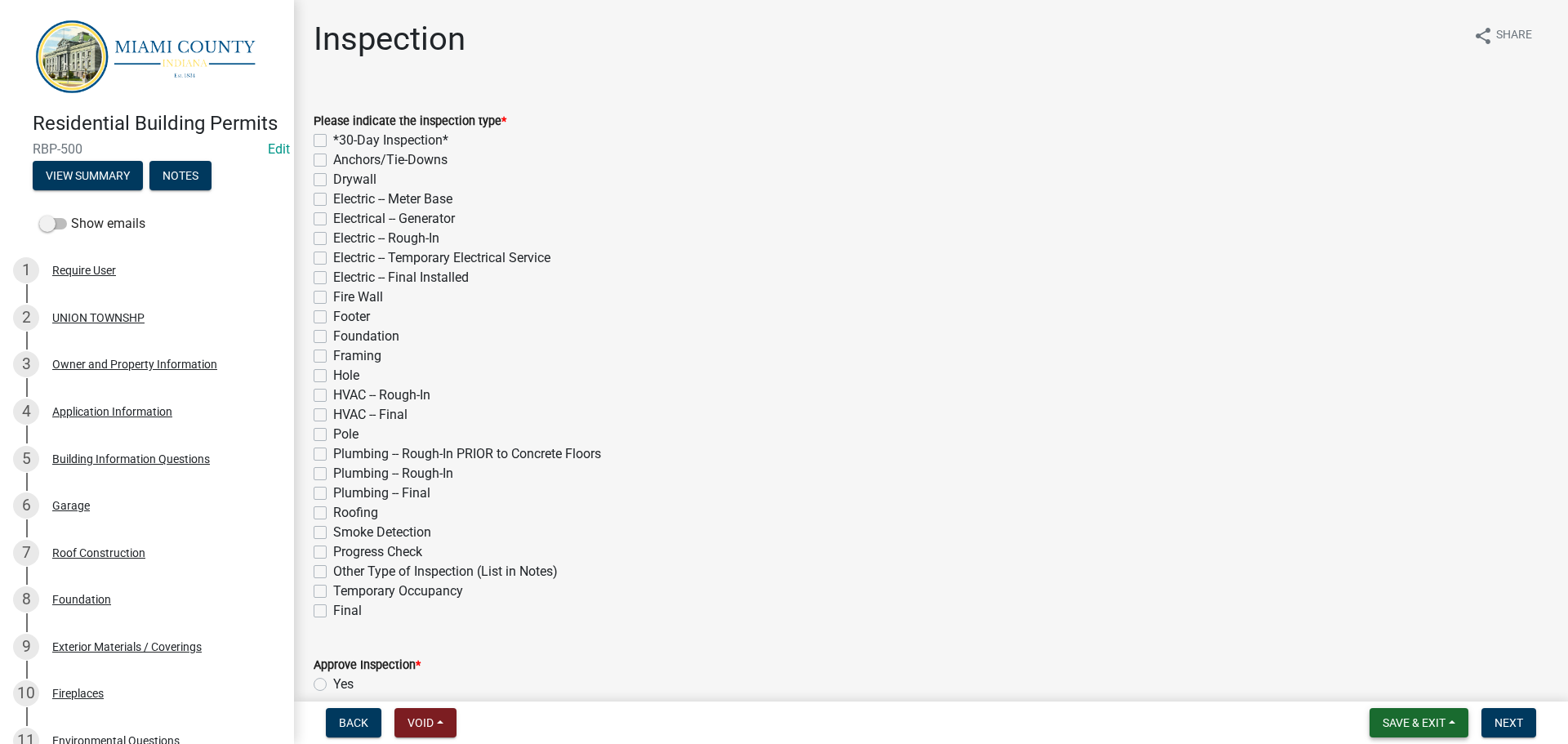
click at [1390, 708] on button "Save & Exit" at bounding box center [1418, 723] width 99 height 30
click at [1337, 674] on button "Save & Exit" at bounding box center [1402, 676] width 130 height 39
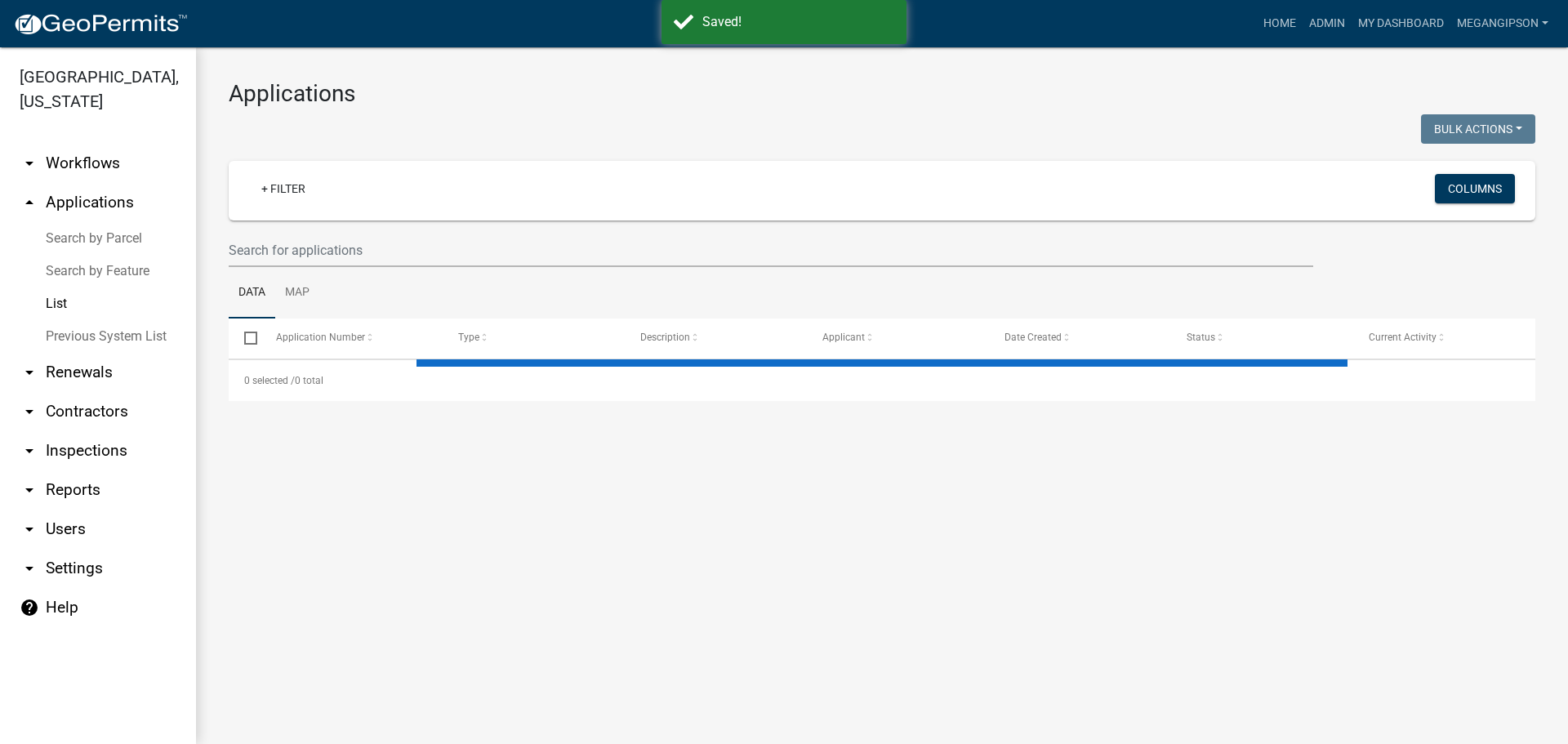
select select "3: 100"
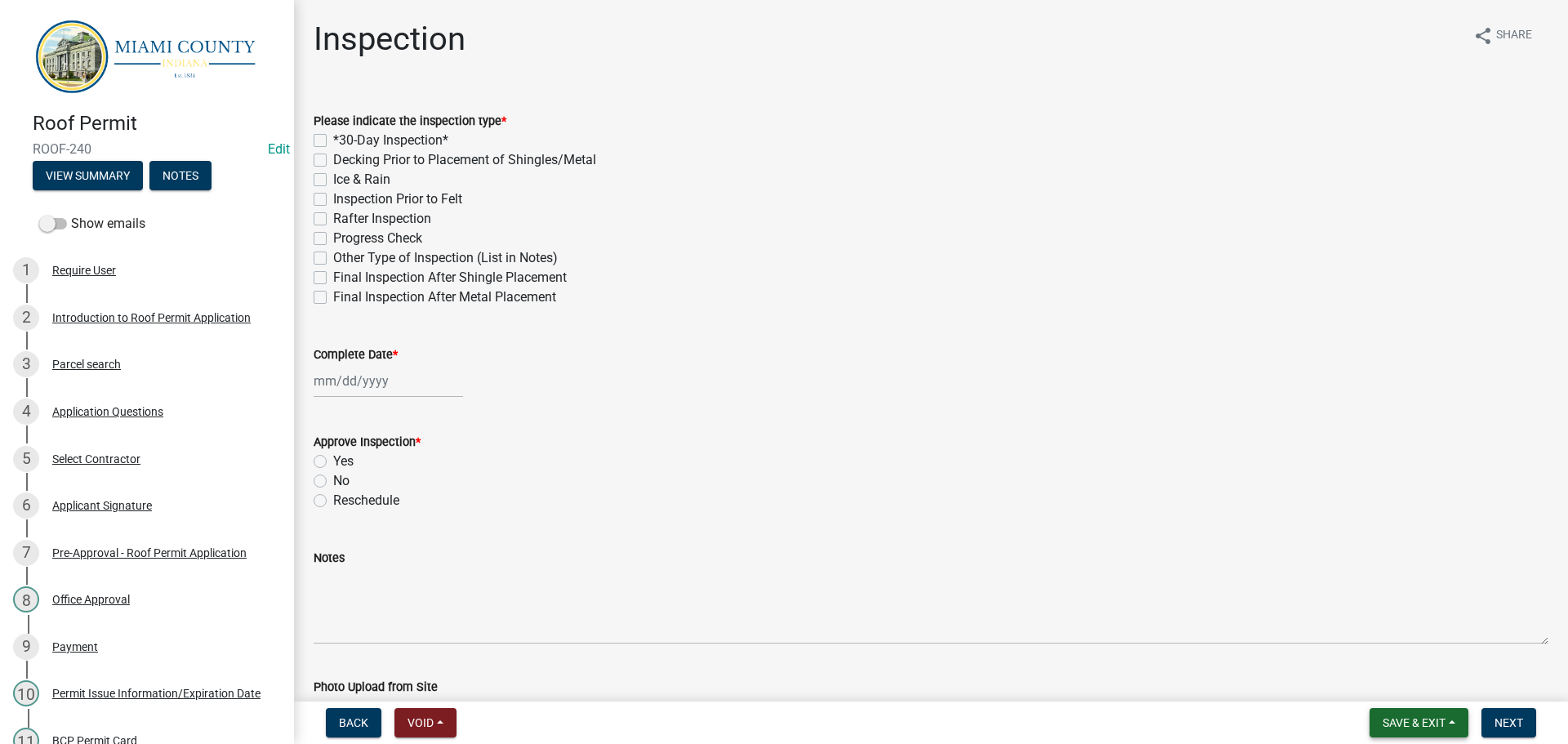
click at [1415, 720] on span "Save & Exit" at bounding box center [1414, 723] width 63 height 13
click at [1413, 680] on button "Save & Exit" at bounding box center [1402, 676] width 130 height 39
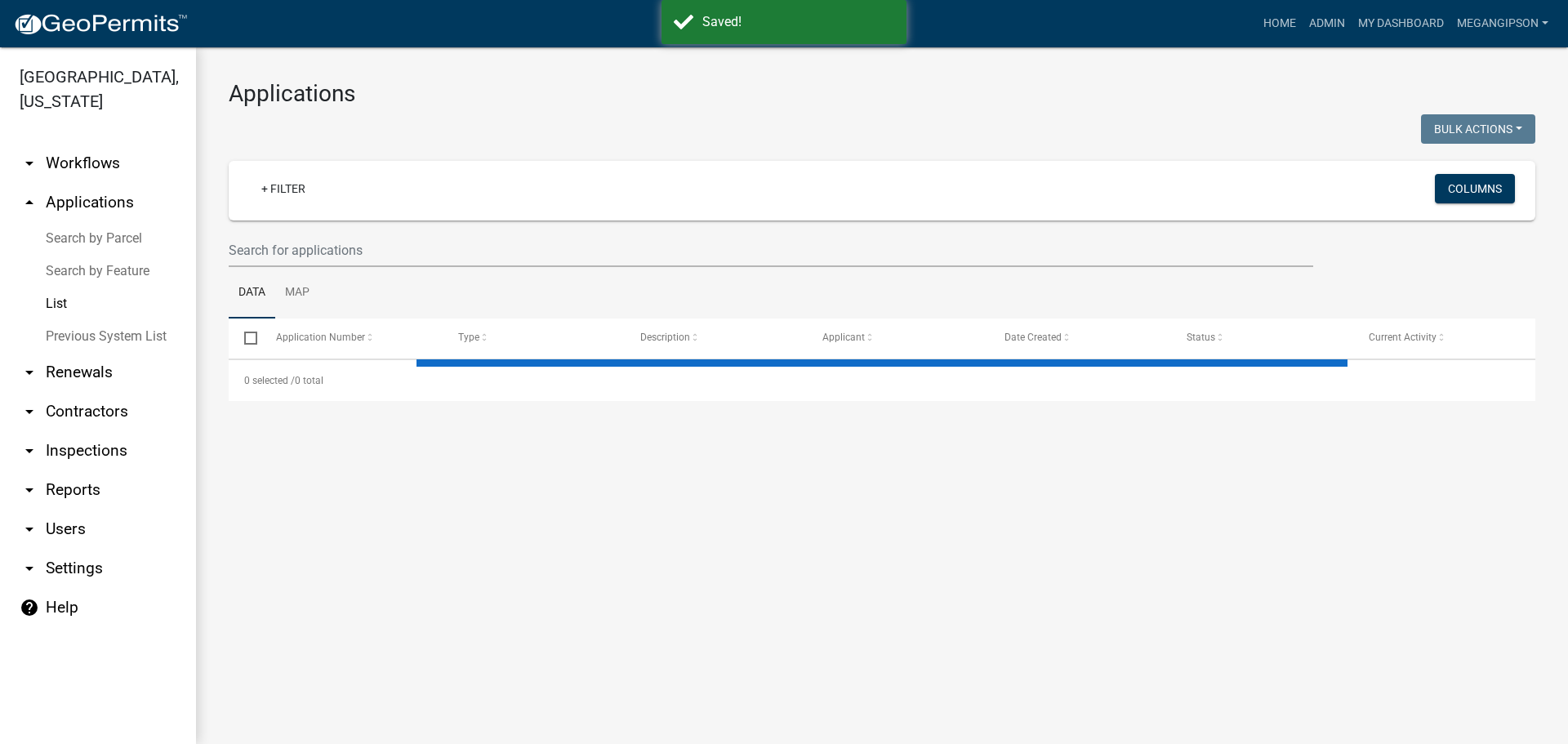
select select "3: 100"
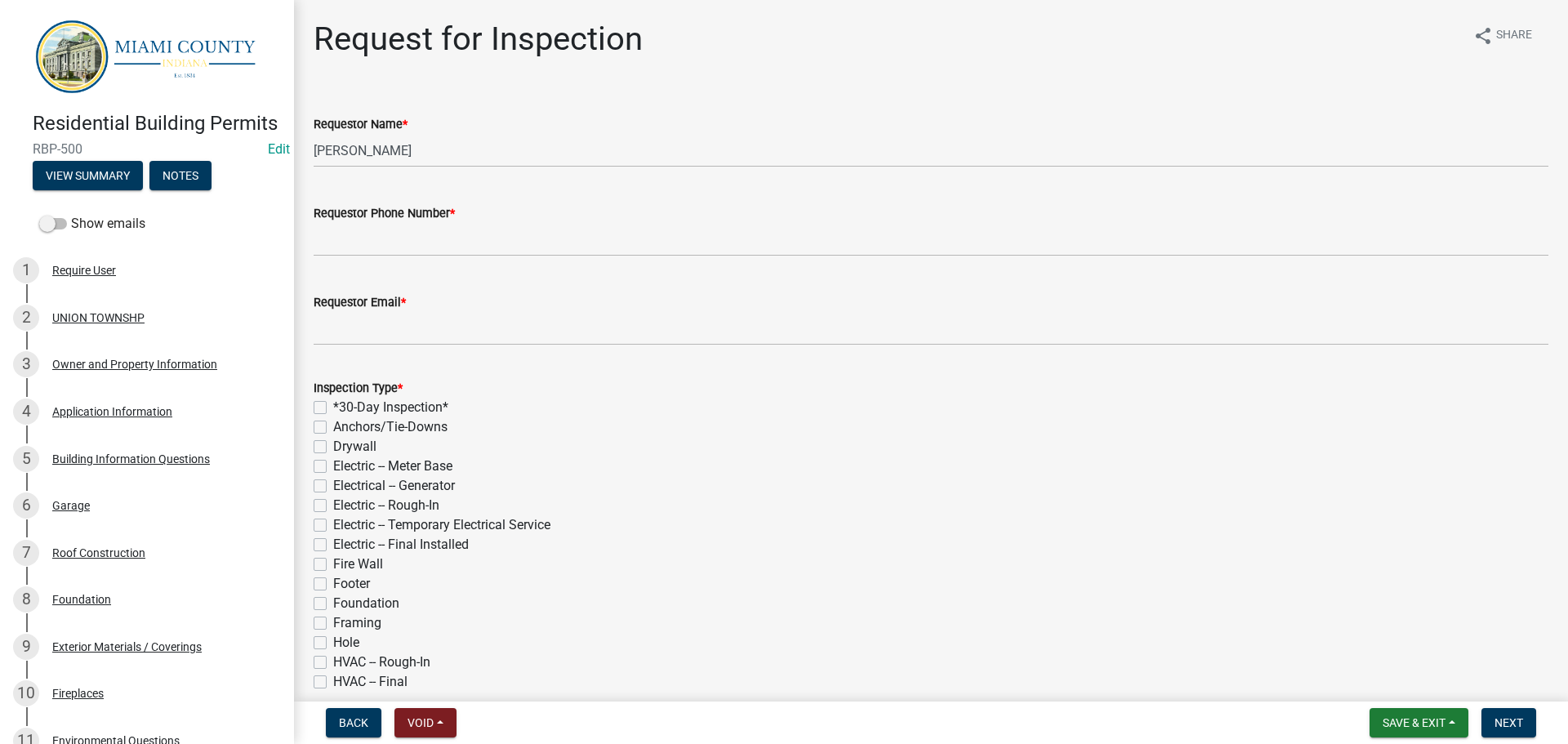
scroll to position [1606, 0]
